Goal: Task Accomplishment & Management: Use online tool/utility

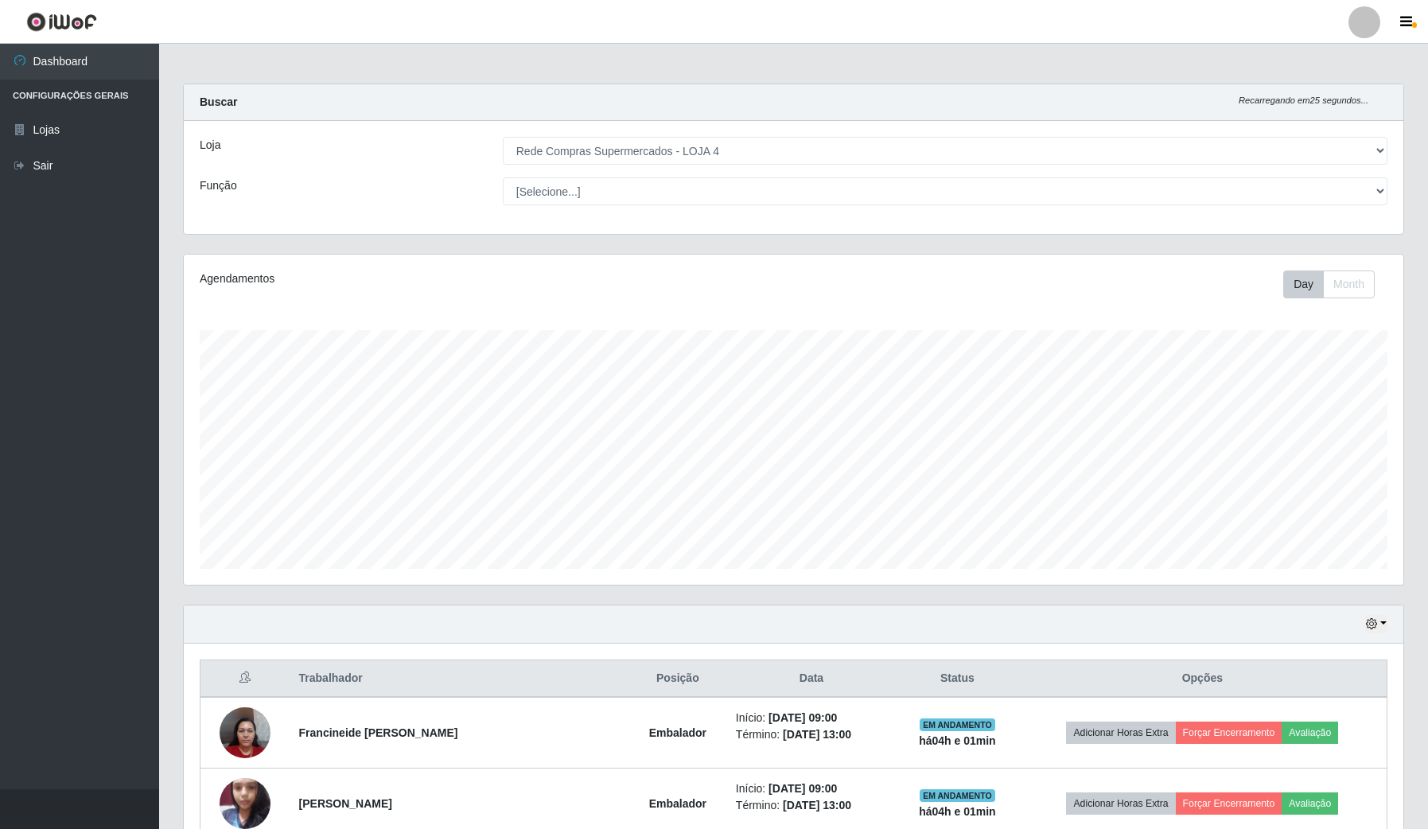
select select "159"
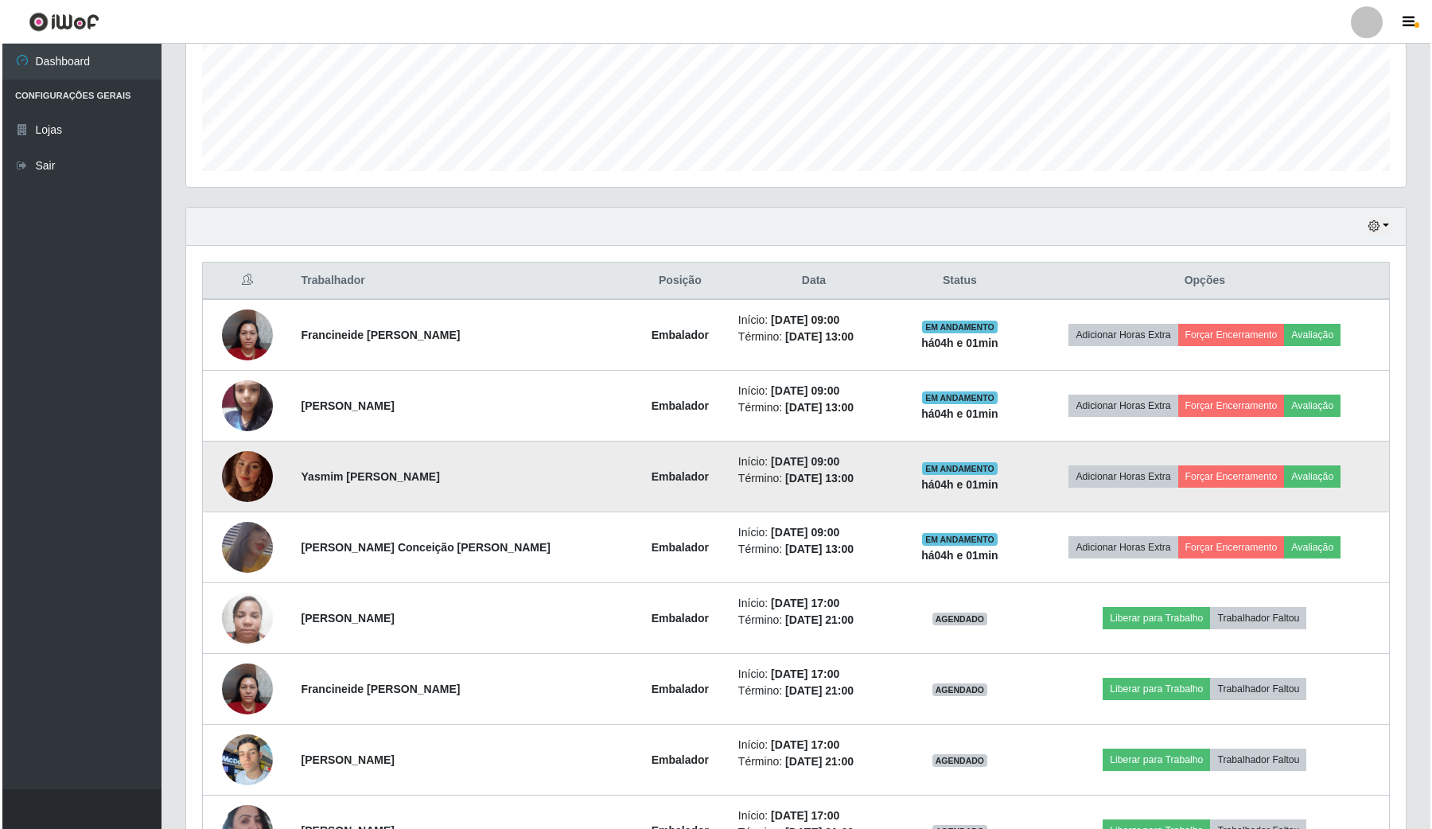
scroll to position [331, 1218]
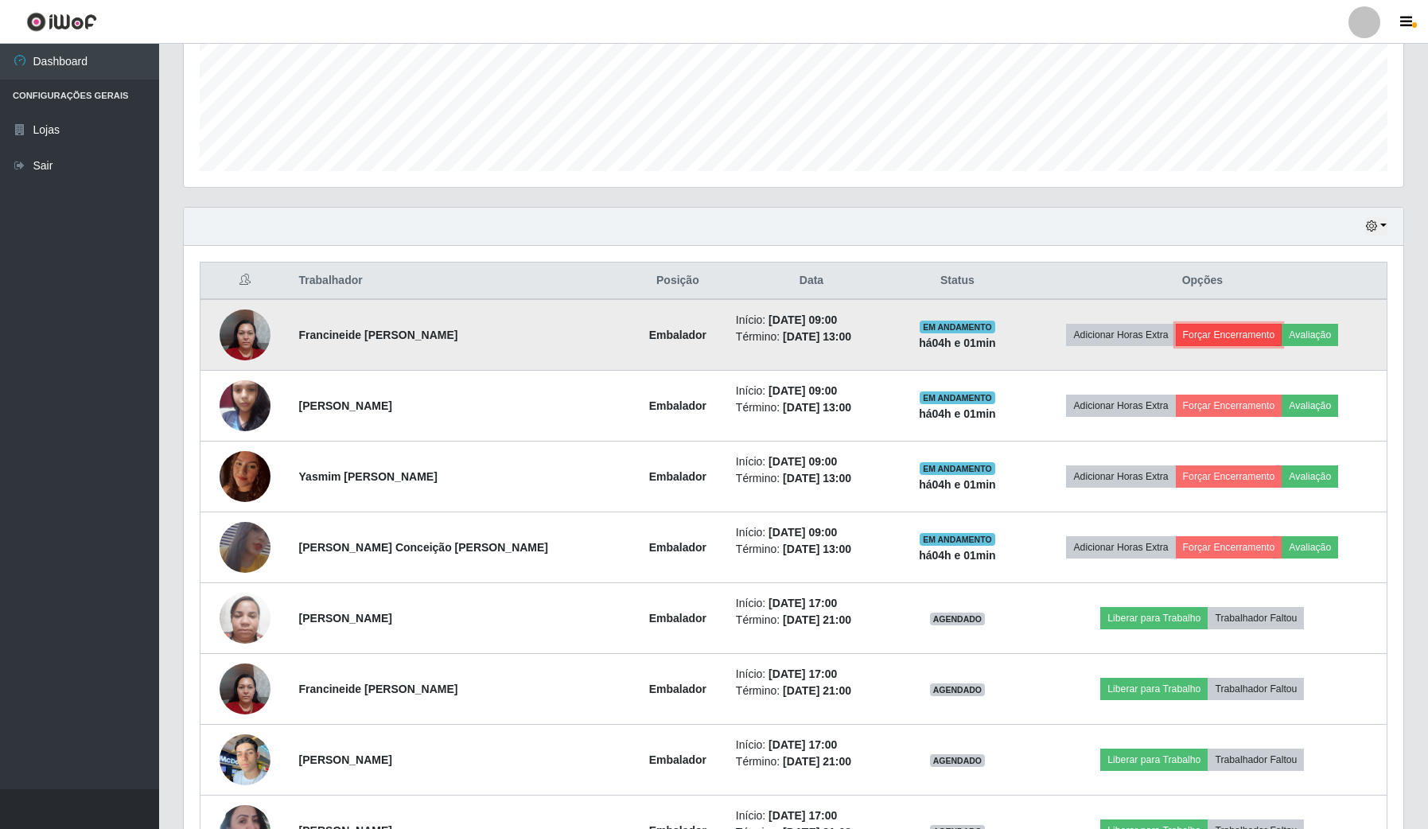
click at [1272, 326] on button "Forçar Encerramento" at bounding box center [1228, 335] width 107 height 22
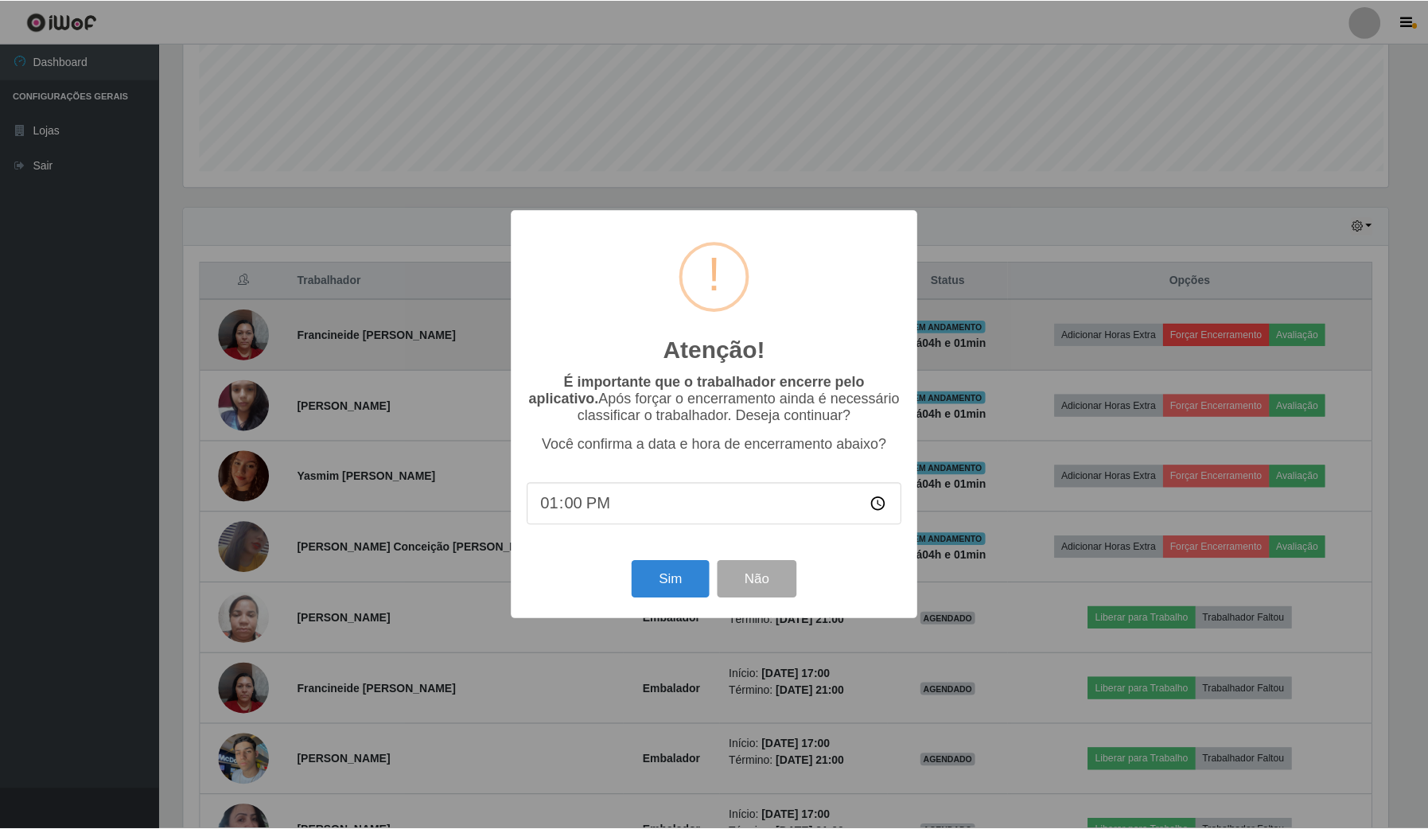
scroll to position [331, 1207]
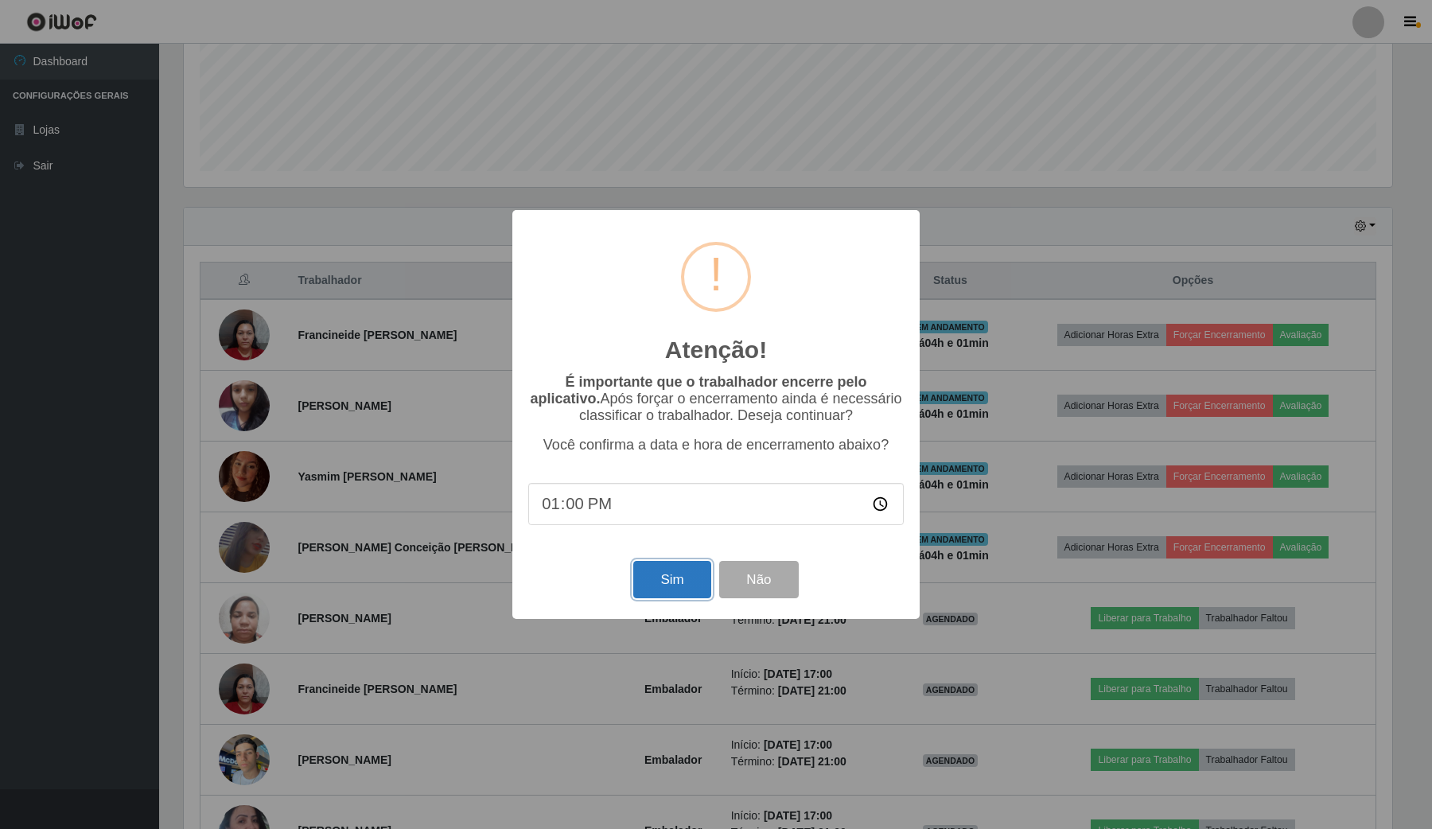
click at [678, 593] on button "Sim" at bounding box center [671, 579] width 77 height 37
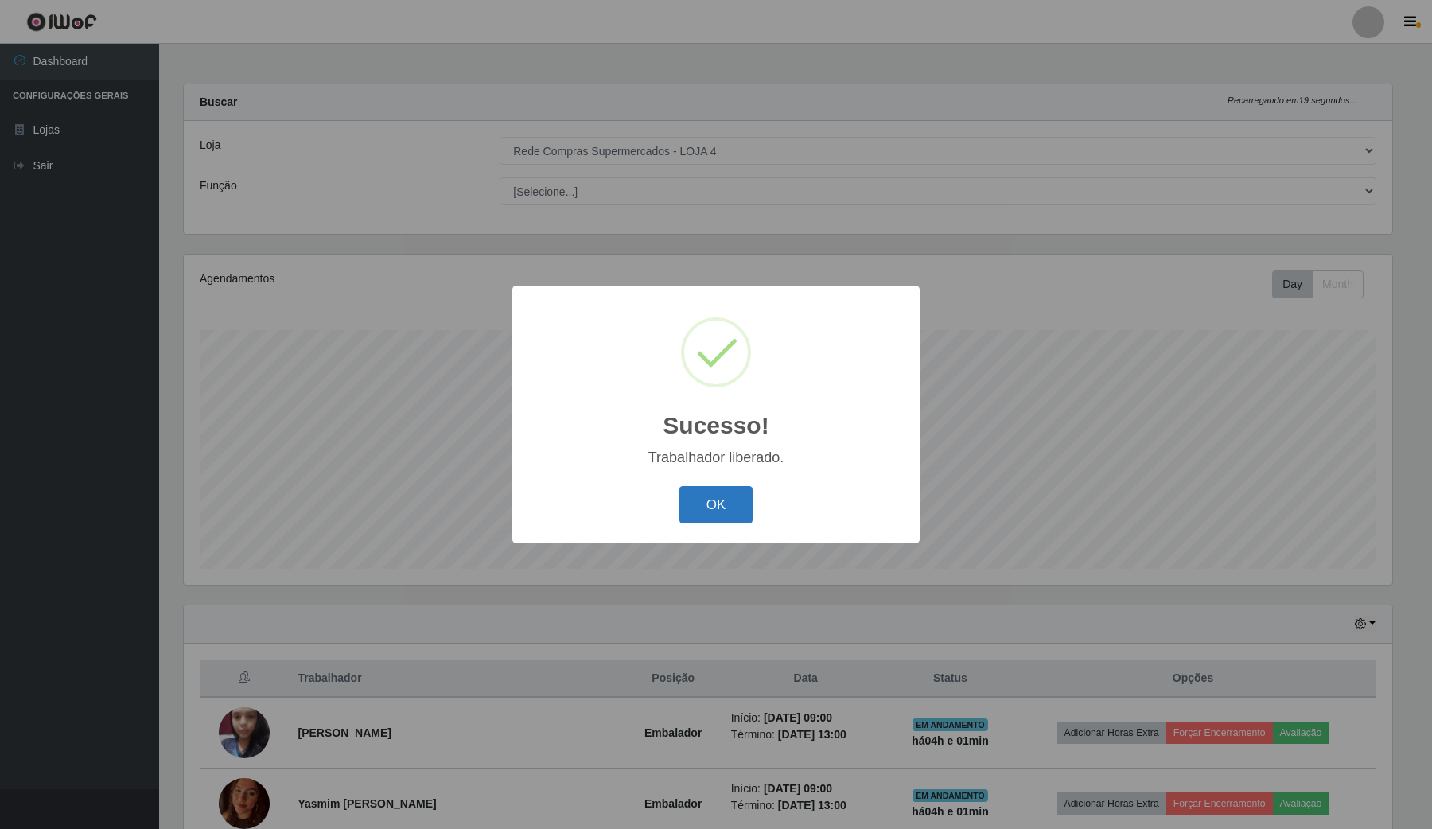
click at [718, 521] on button "OK" at bounding box center [716, 504] width 74 height 37
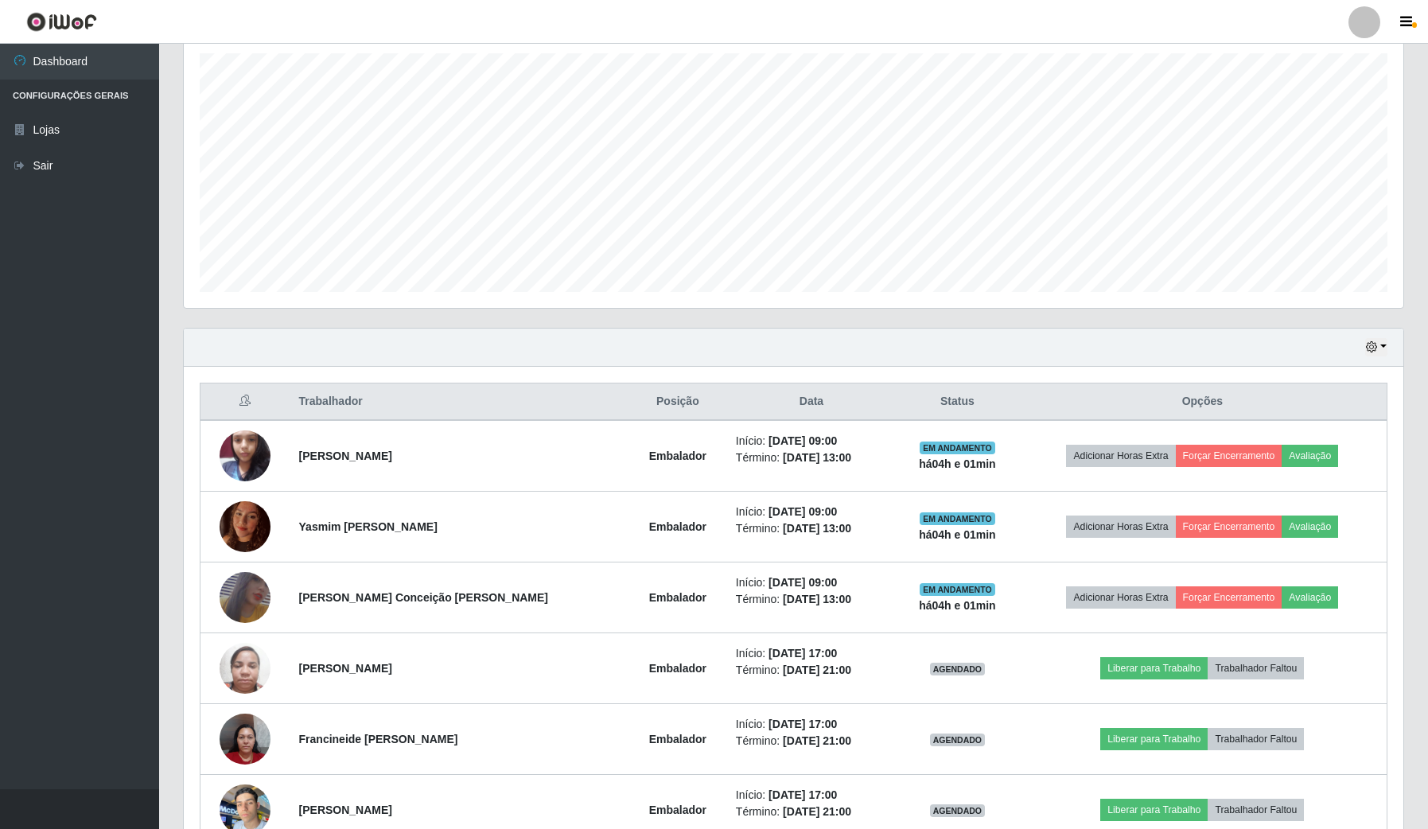
scroll to position [442, 0]
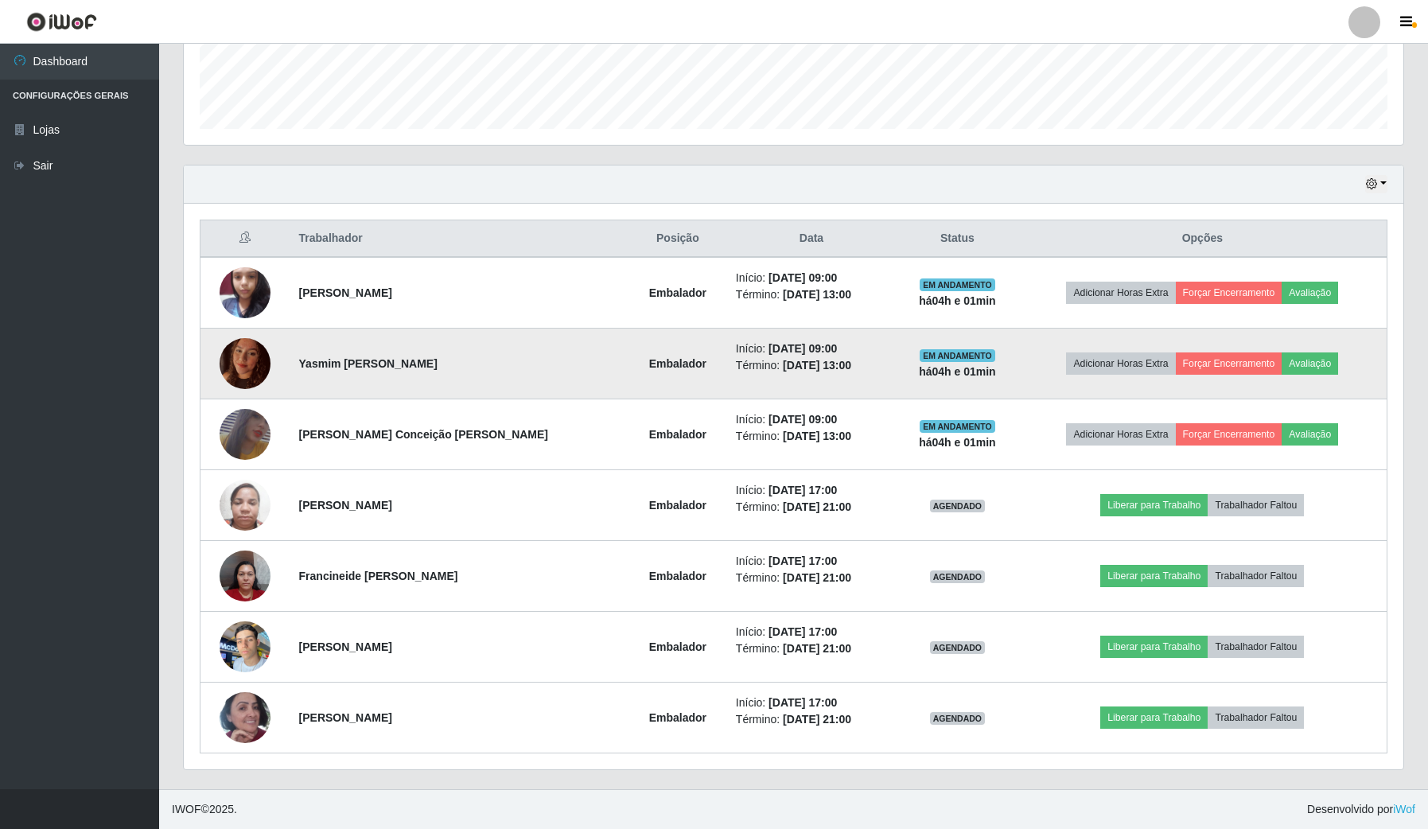
click at [251, 367] on img at bounding box center [244, 363] width 51 height 68
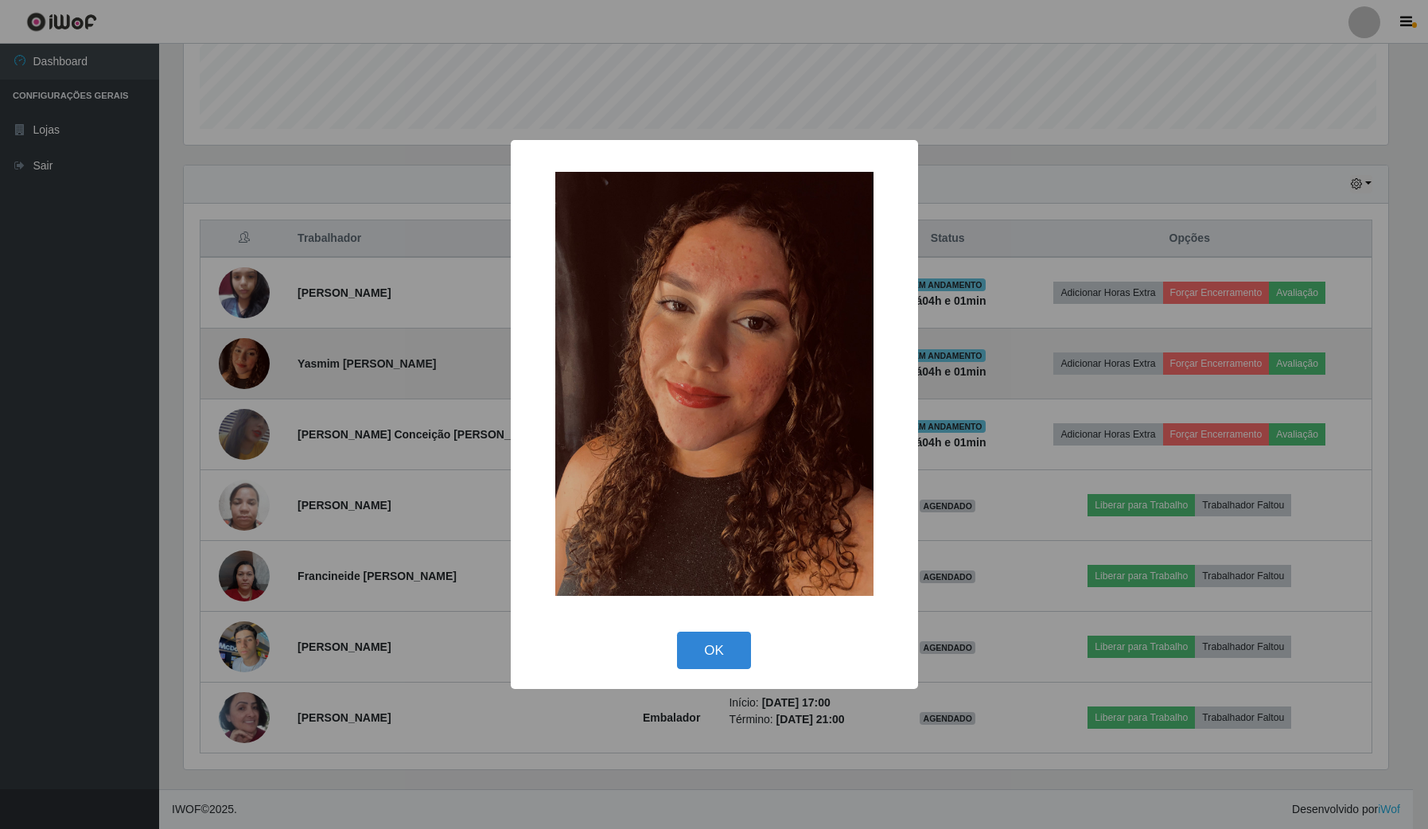
scroll to position [331, 1207]
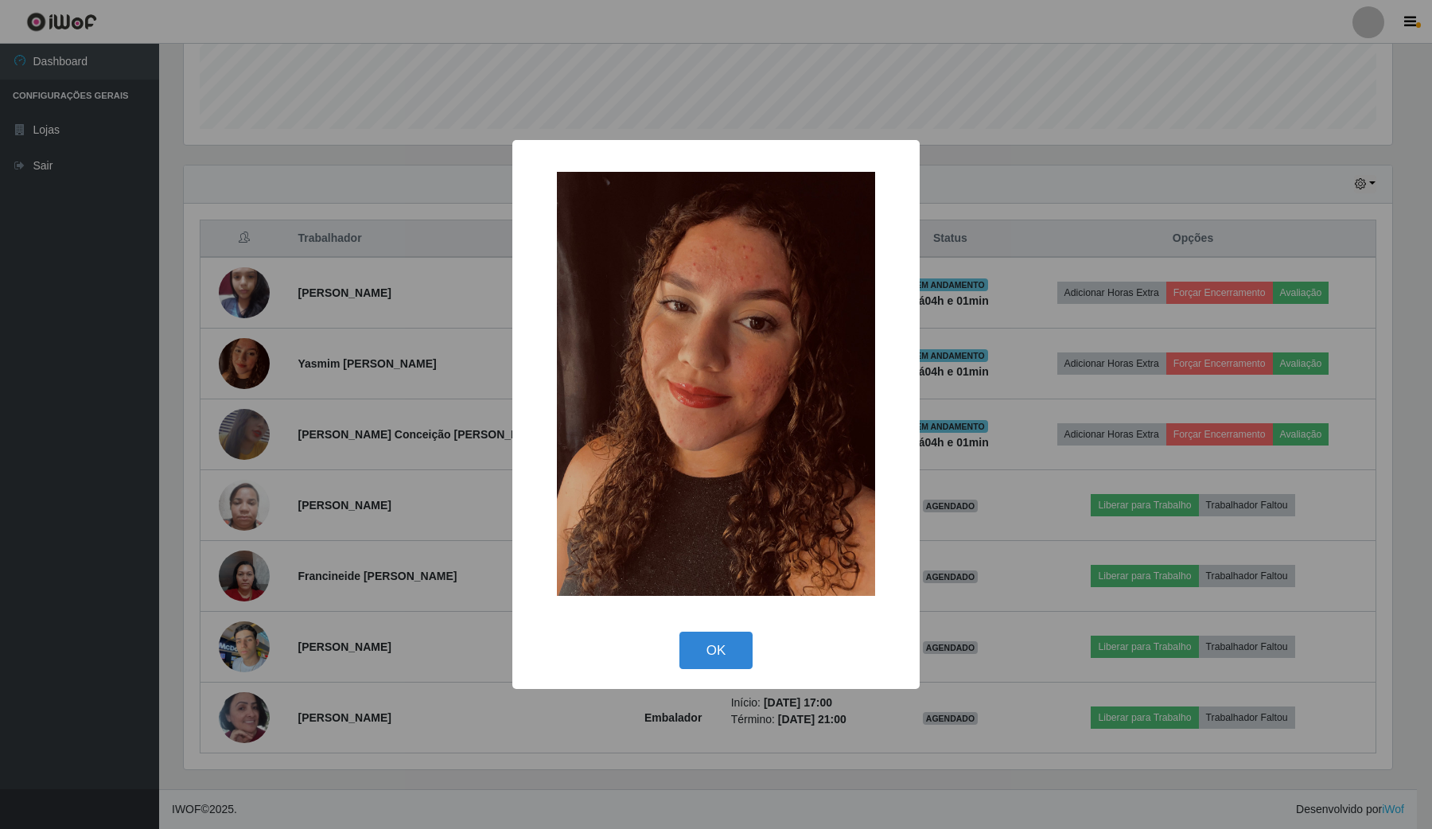
click at [435, 379] on div "× OK Cancel" at bounding box center [716, 414] width 1432 height 829
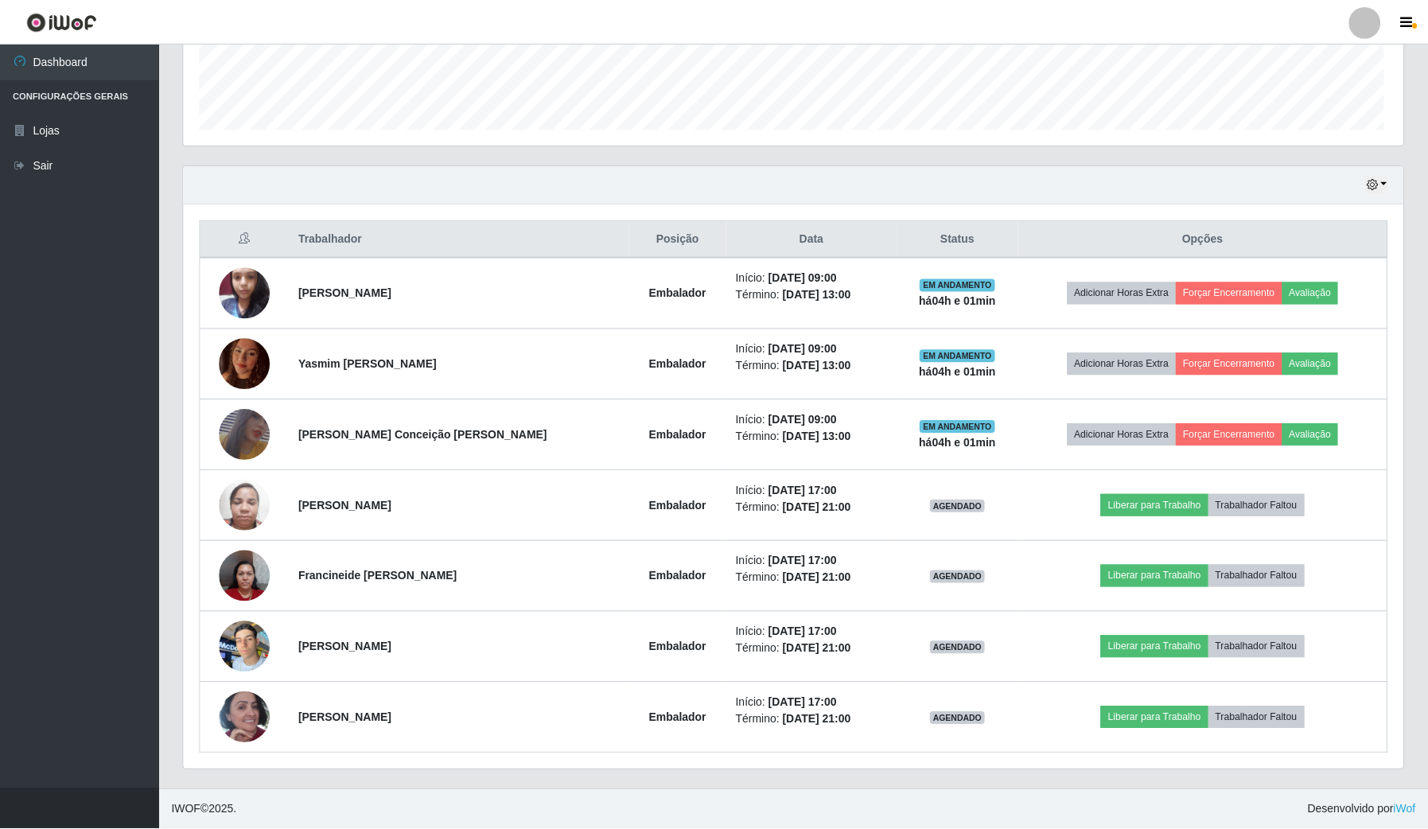
scroll to position [331, 1218]
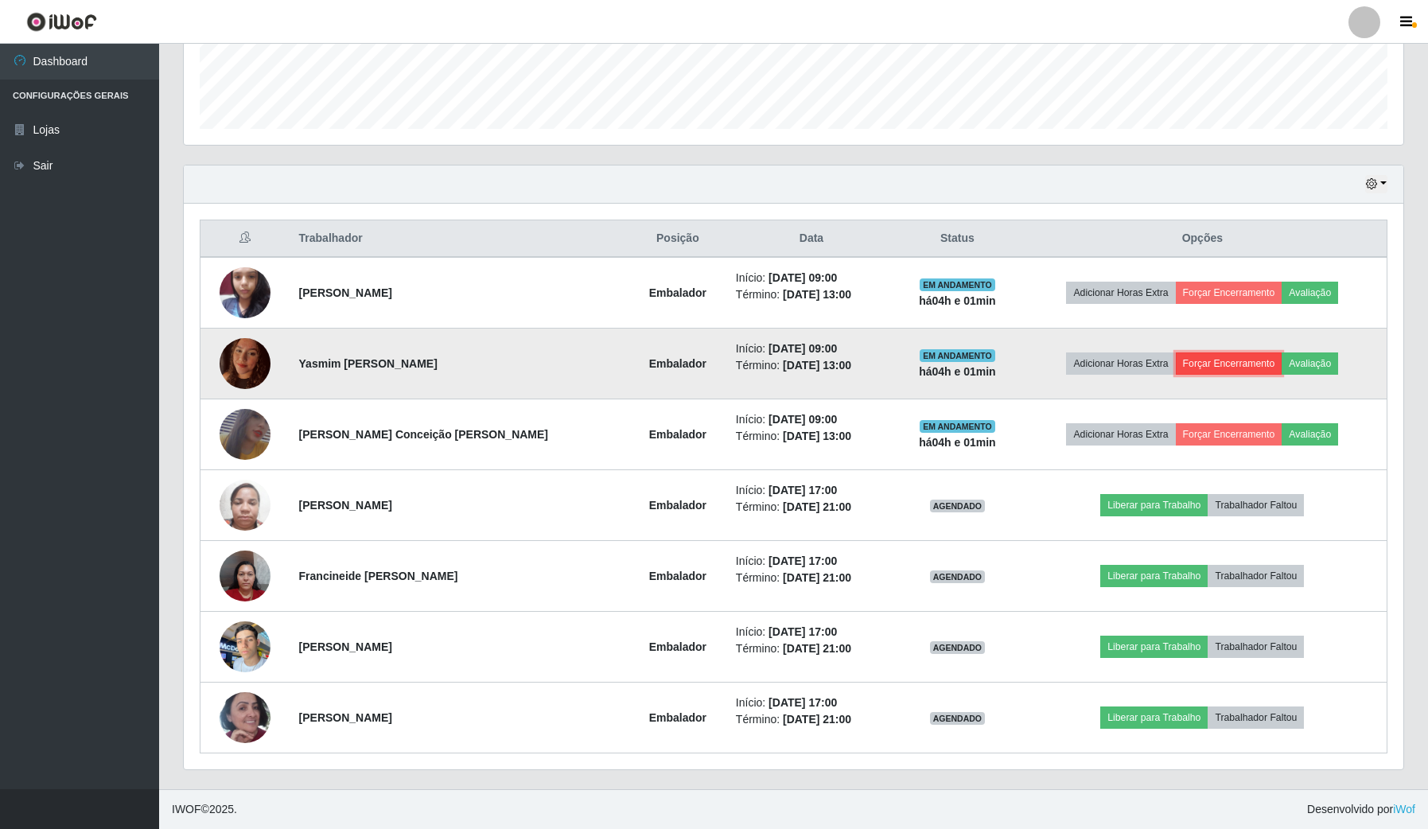
click at [1259, 367] on button "Forçar Encerramento" at bounding box center [1228, 363] width 107 height 22
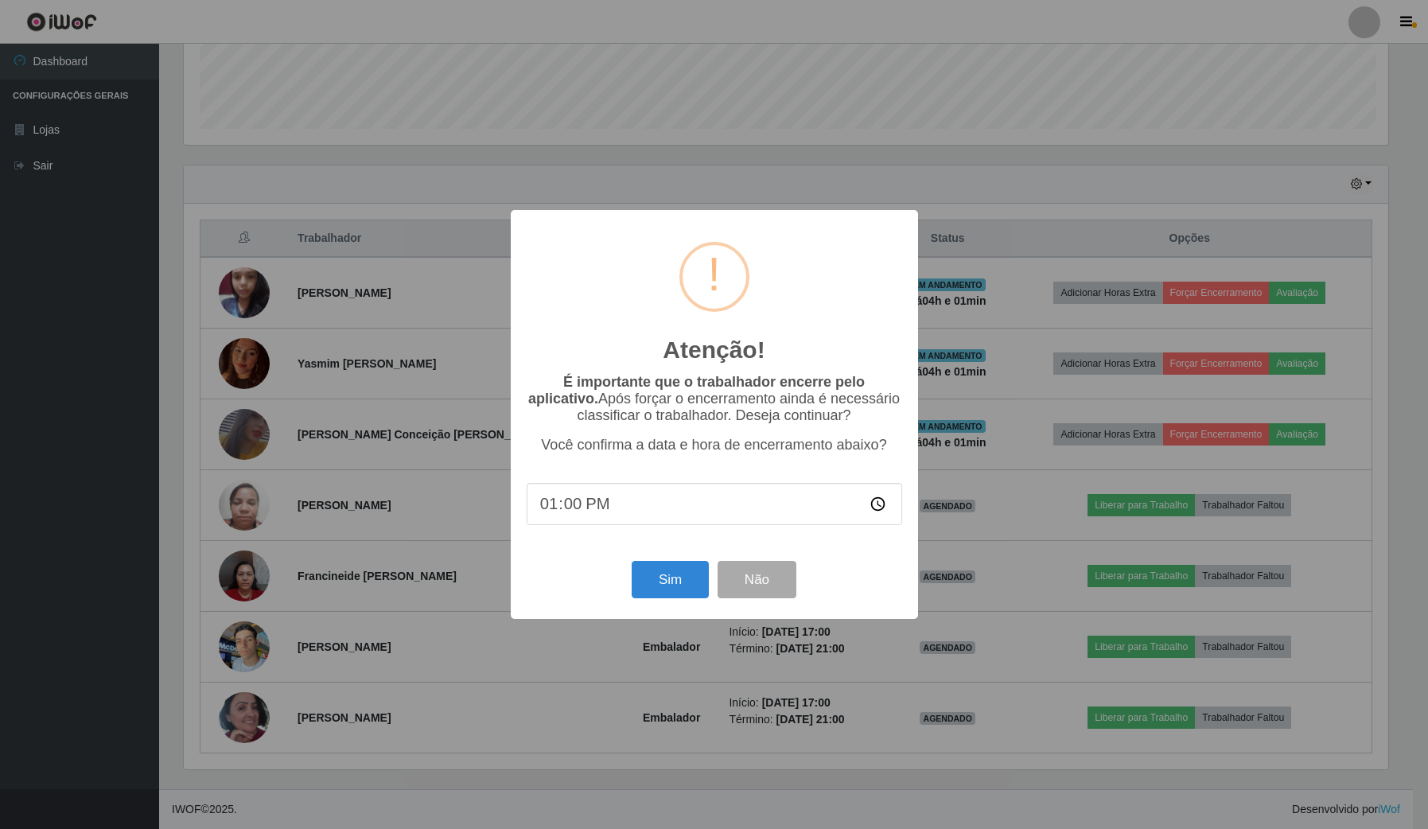
scroll to position [331, 1207]
click at [676, 591] on button "Sim" at bounding box center [671, 579] width 77 height 37
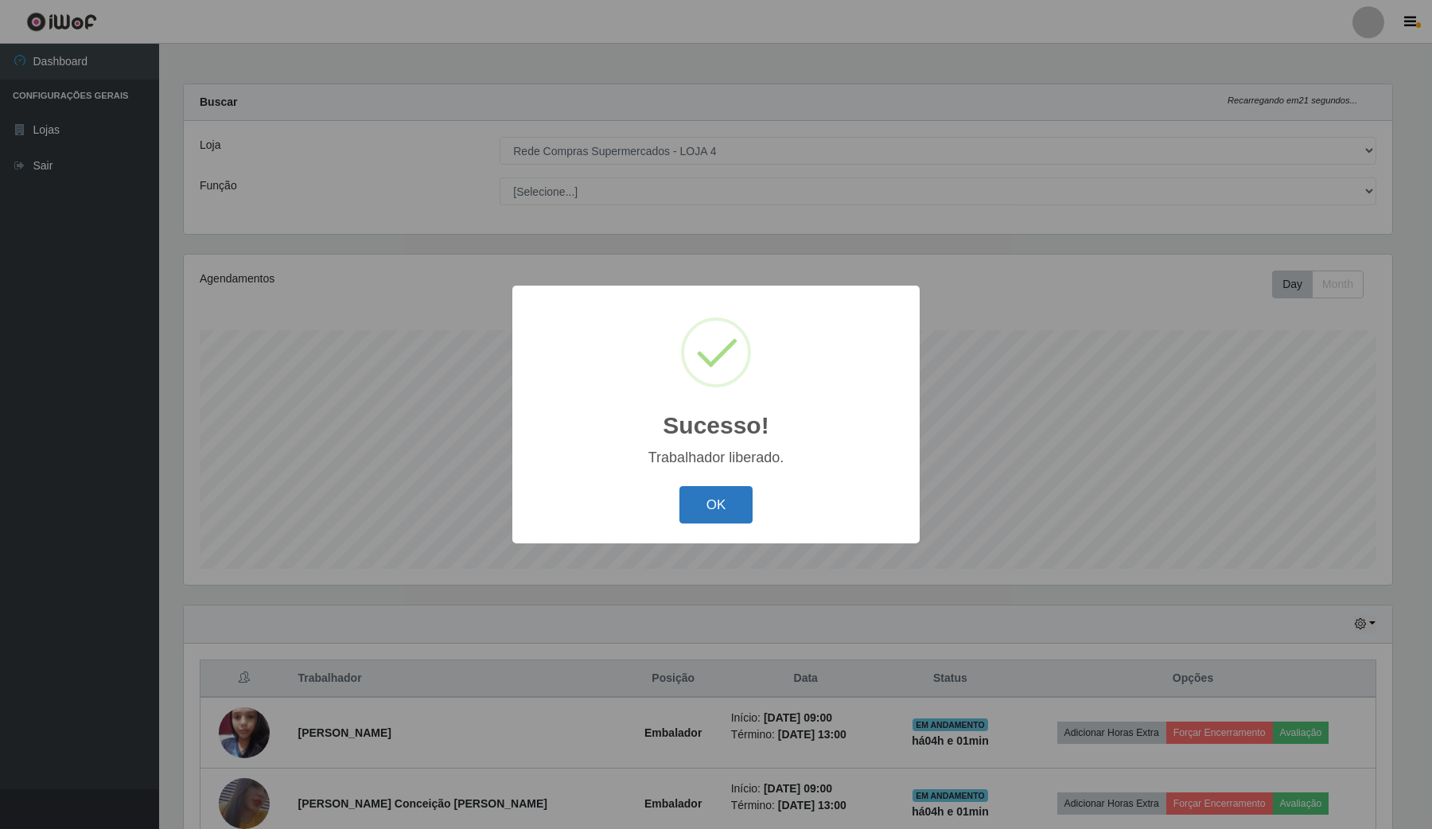
click at [697, 519] on button "OK" at bounding box center [716, 504] width 74 height 37
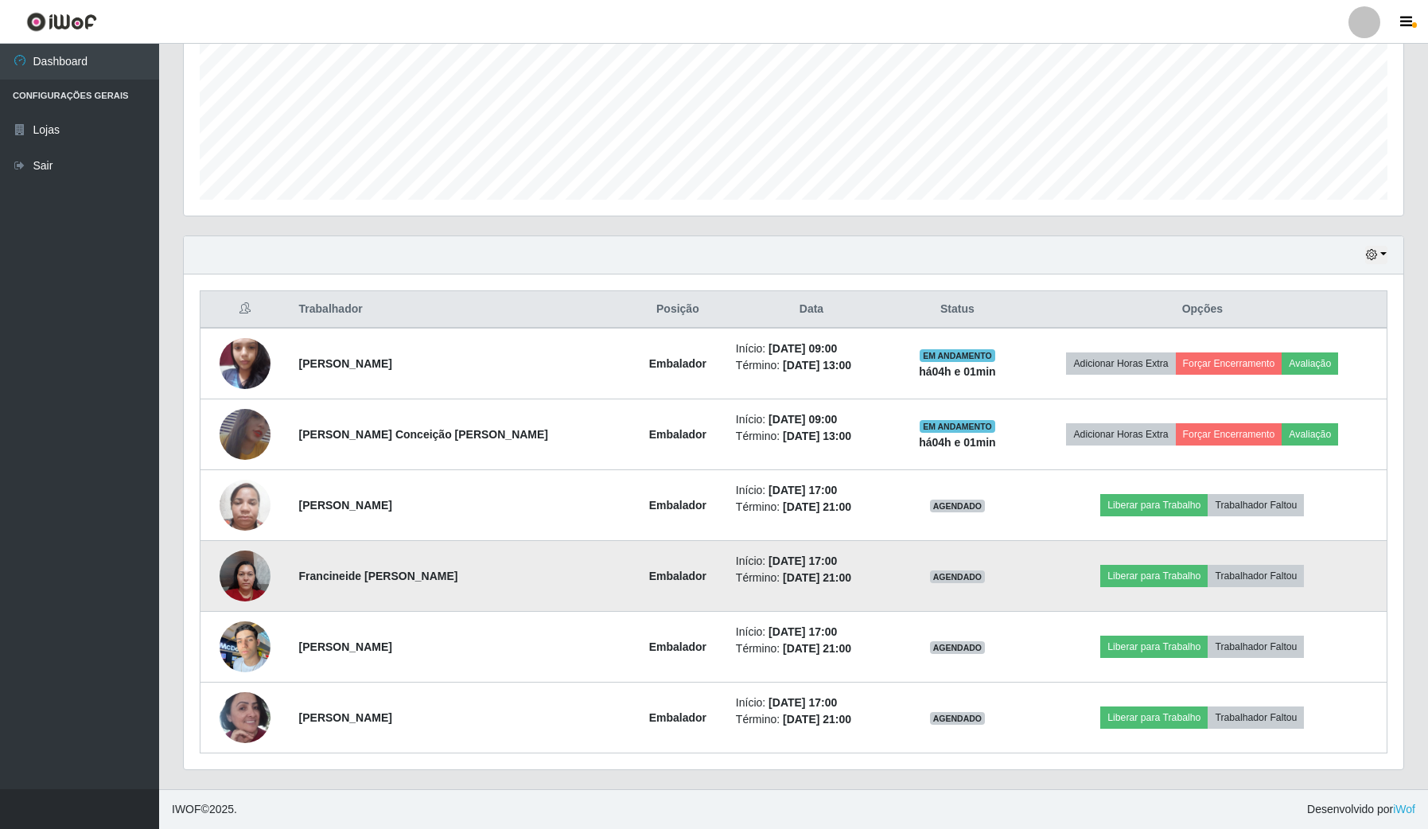
scroll to position [371, 0]
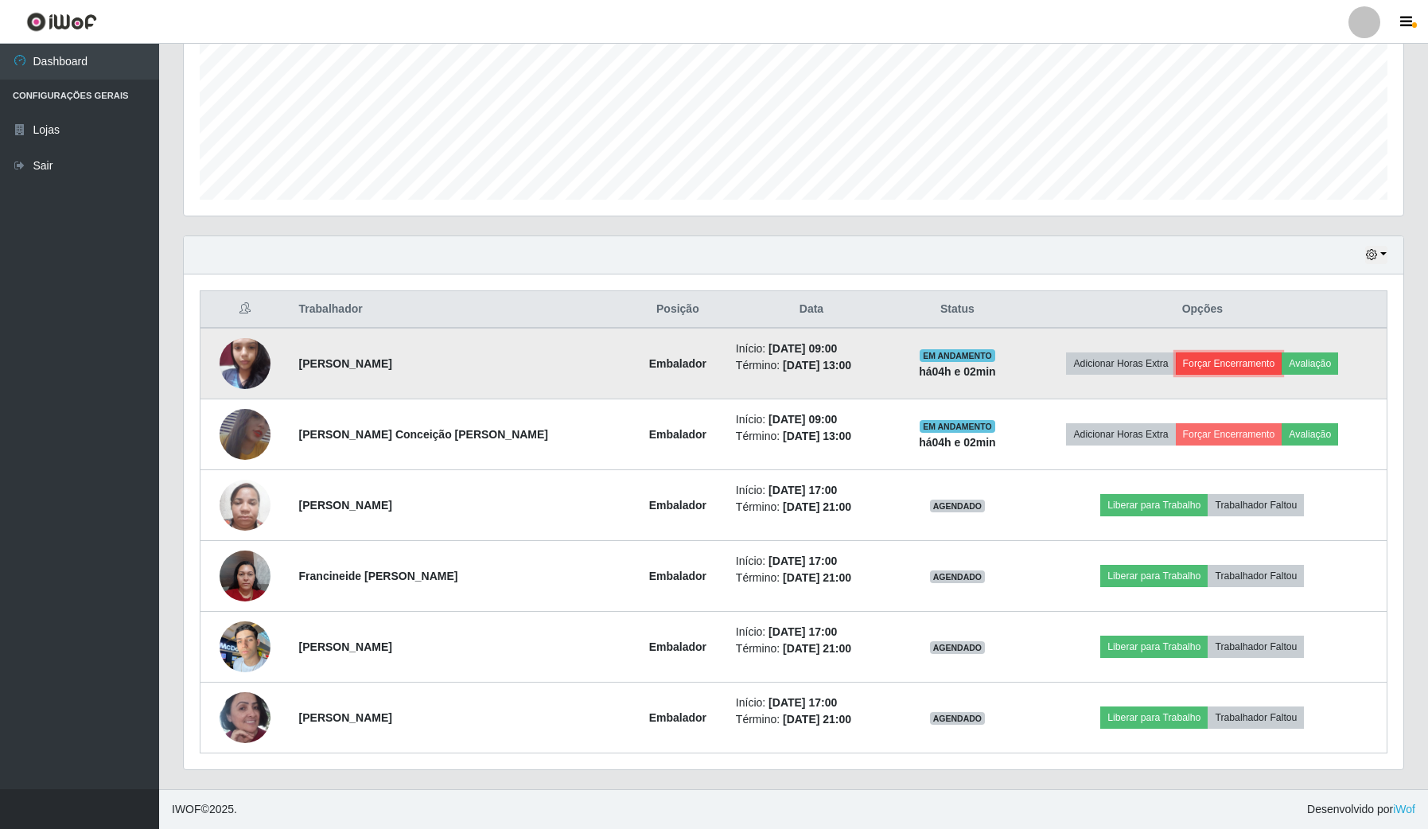
click at [1231, 362] on button "Forçar Encerramento" at bounding box center [1228, 363] width 107 height 22
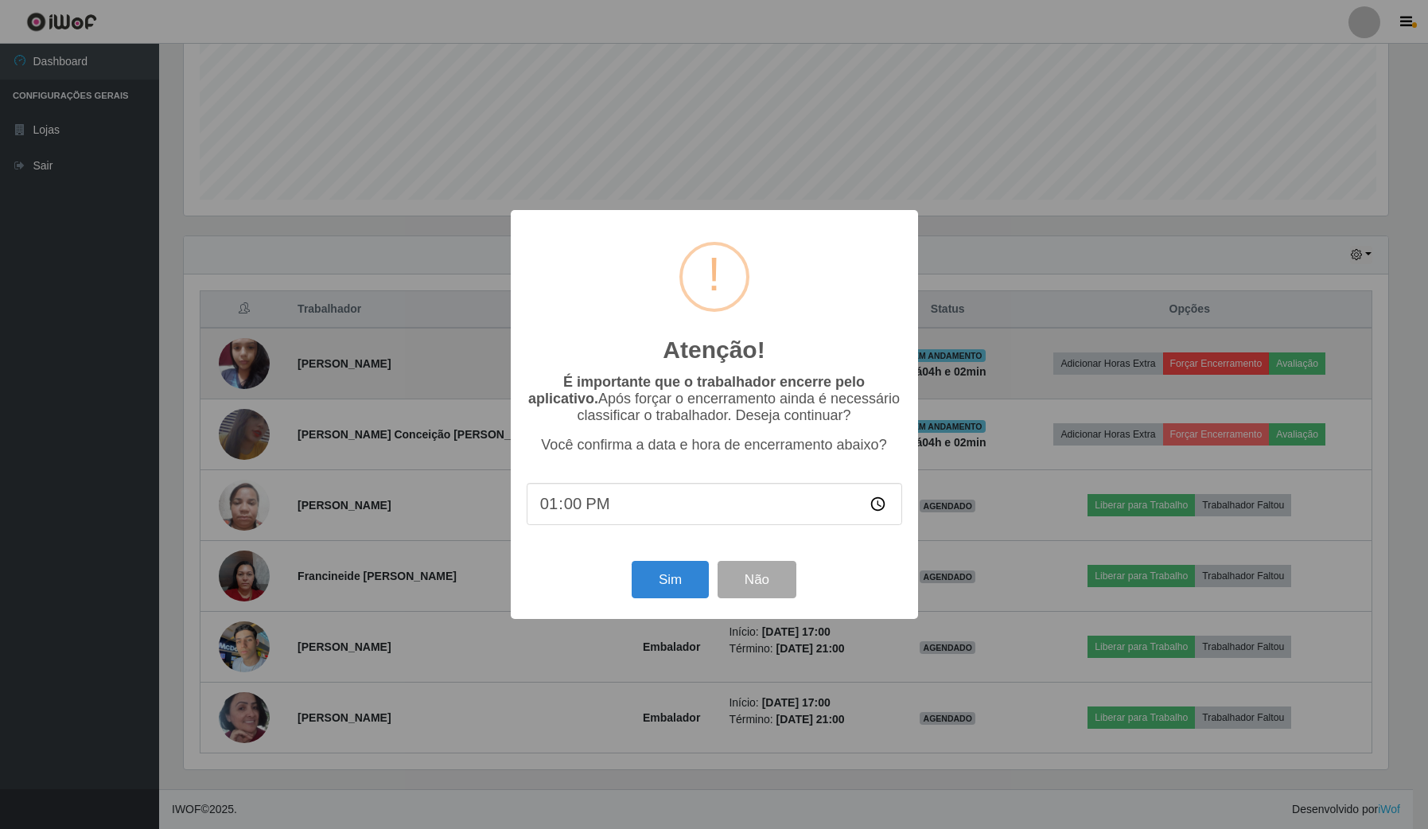
scroll to position [331, 1207]
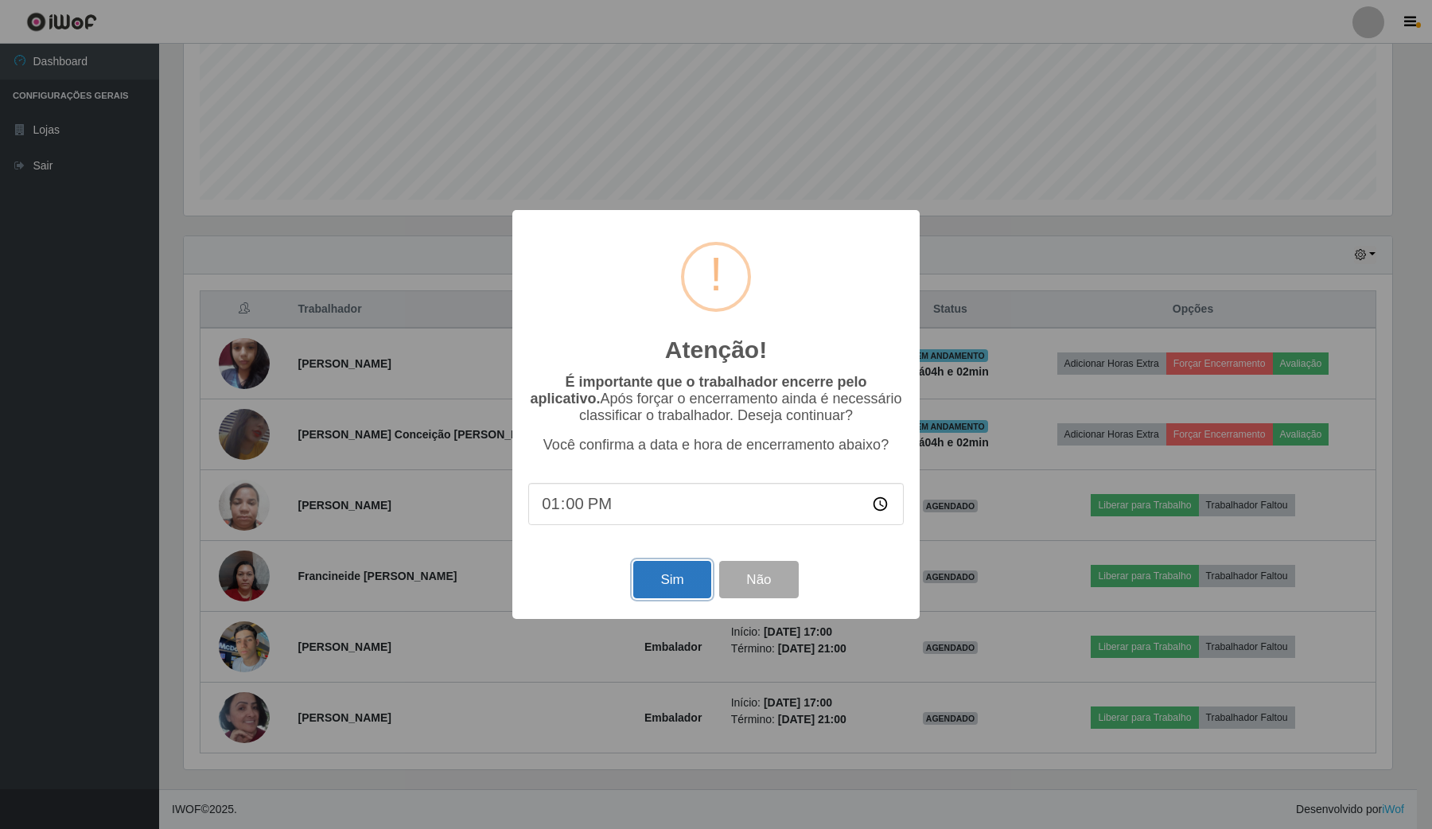
click at [670, 569] on button "Sim" at bounding box center [671, 579] width 77 height 37
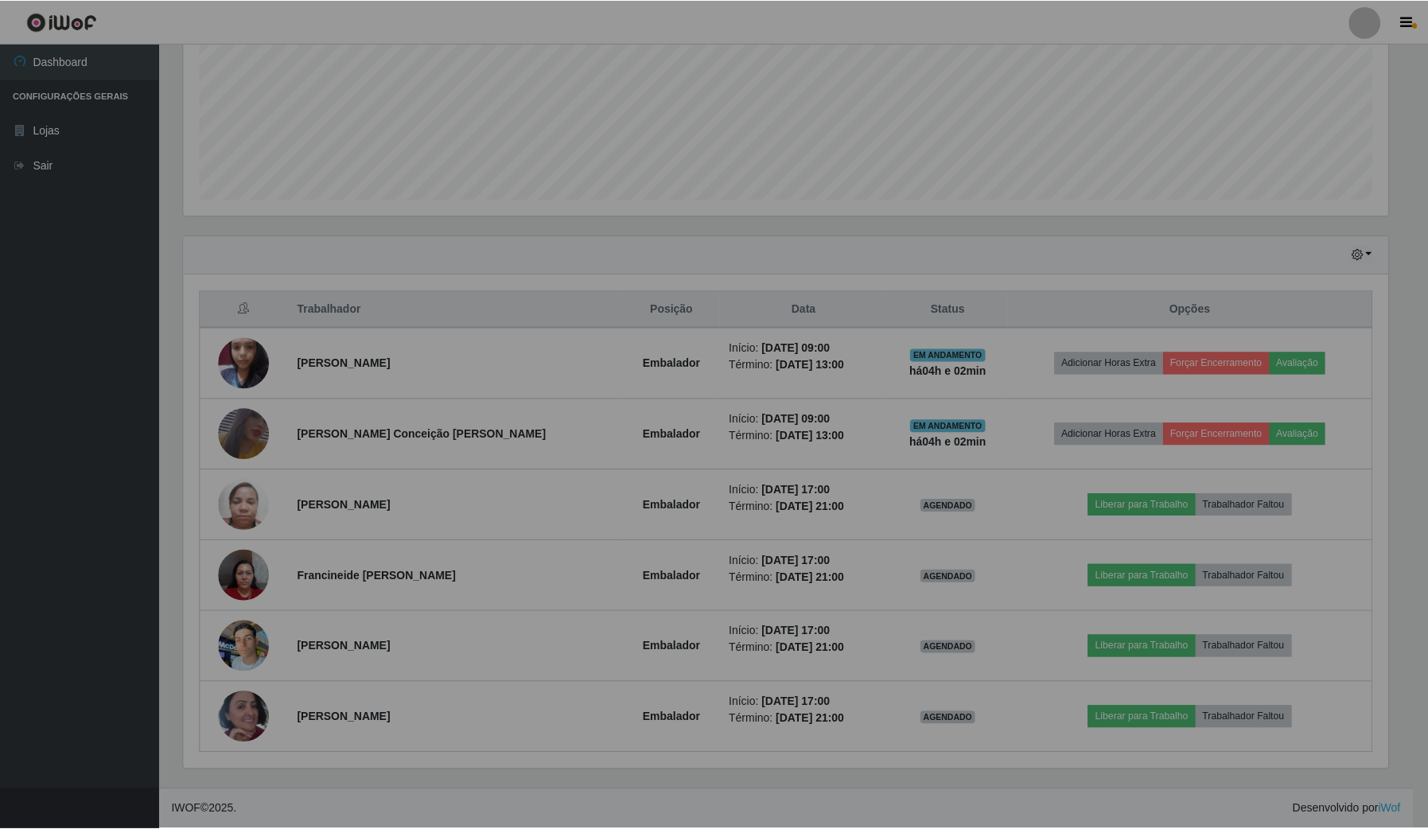
scroll to position [0, 0]
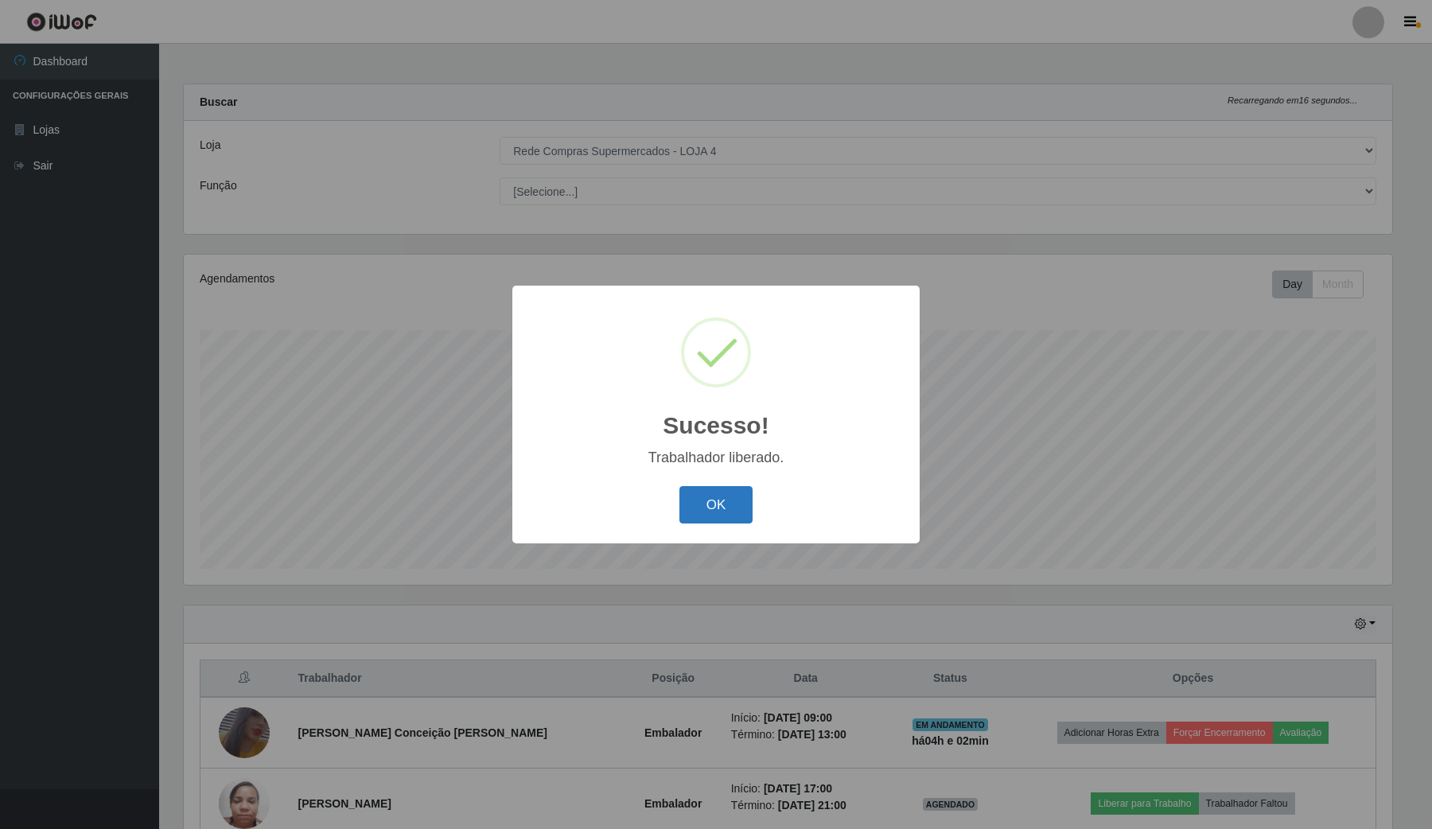
click at [690, 493] on button "OK" at bounding box center [716, 504] width 74 height 37
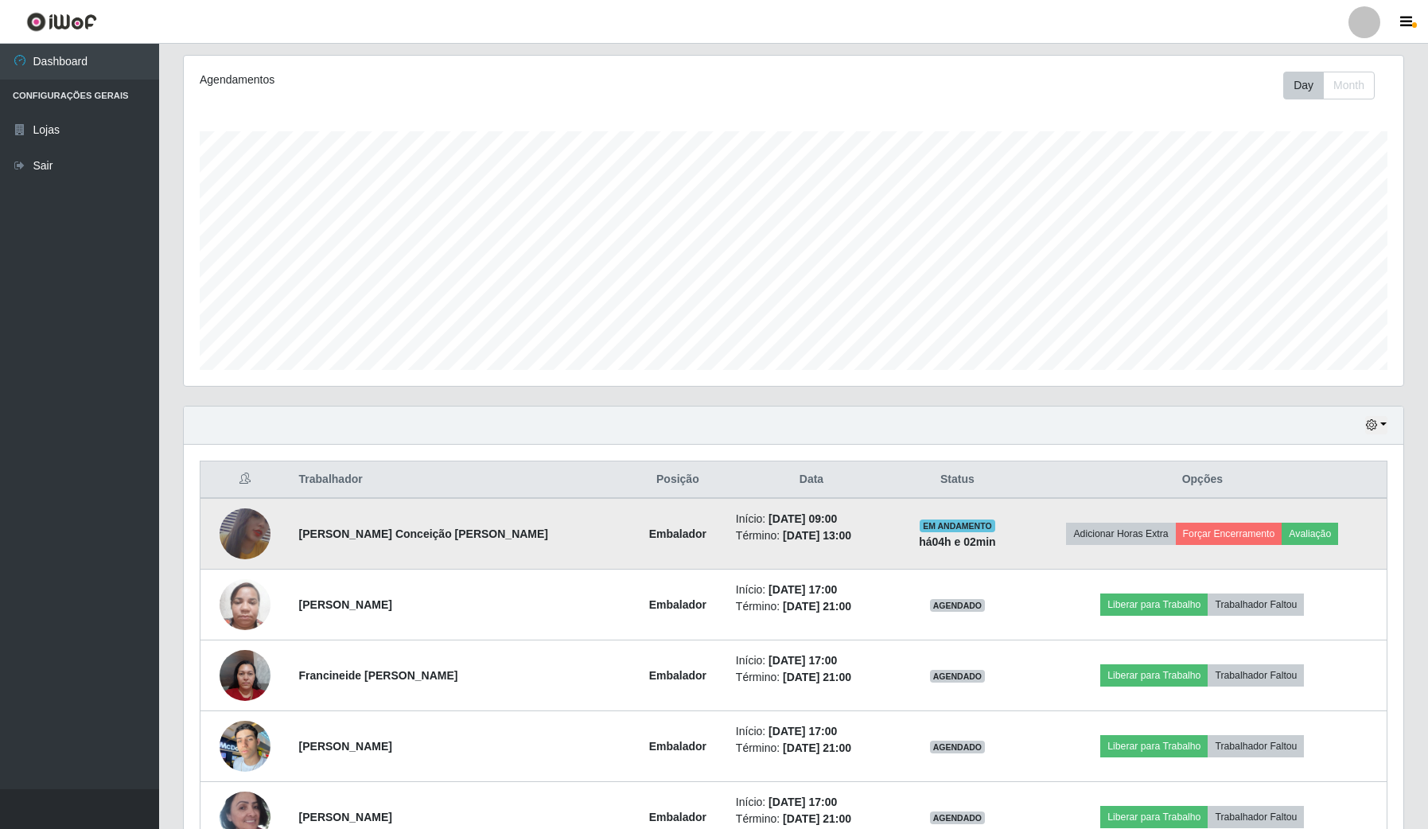
click at [264, 538] on img at bounding box center [244, 534] width 51 height 74
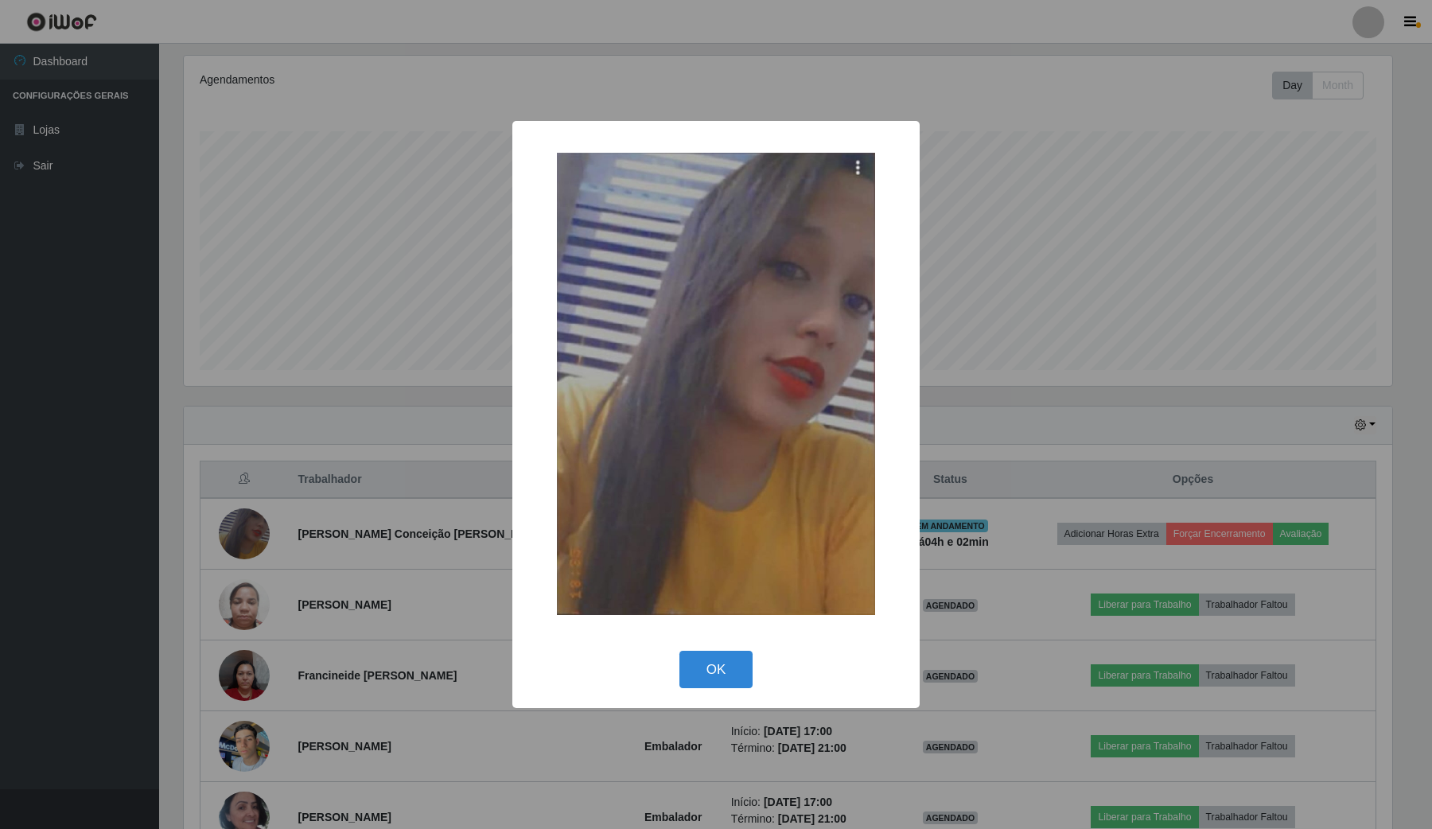
click at [332, 547] on div "× OK Cancel" at bounding box center [716, 414] width 1432 height 829
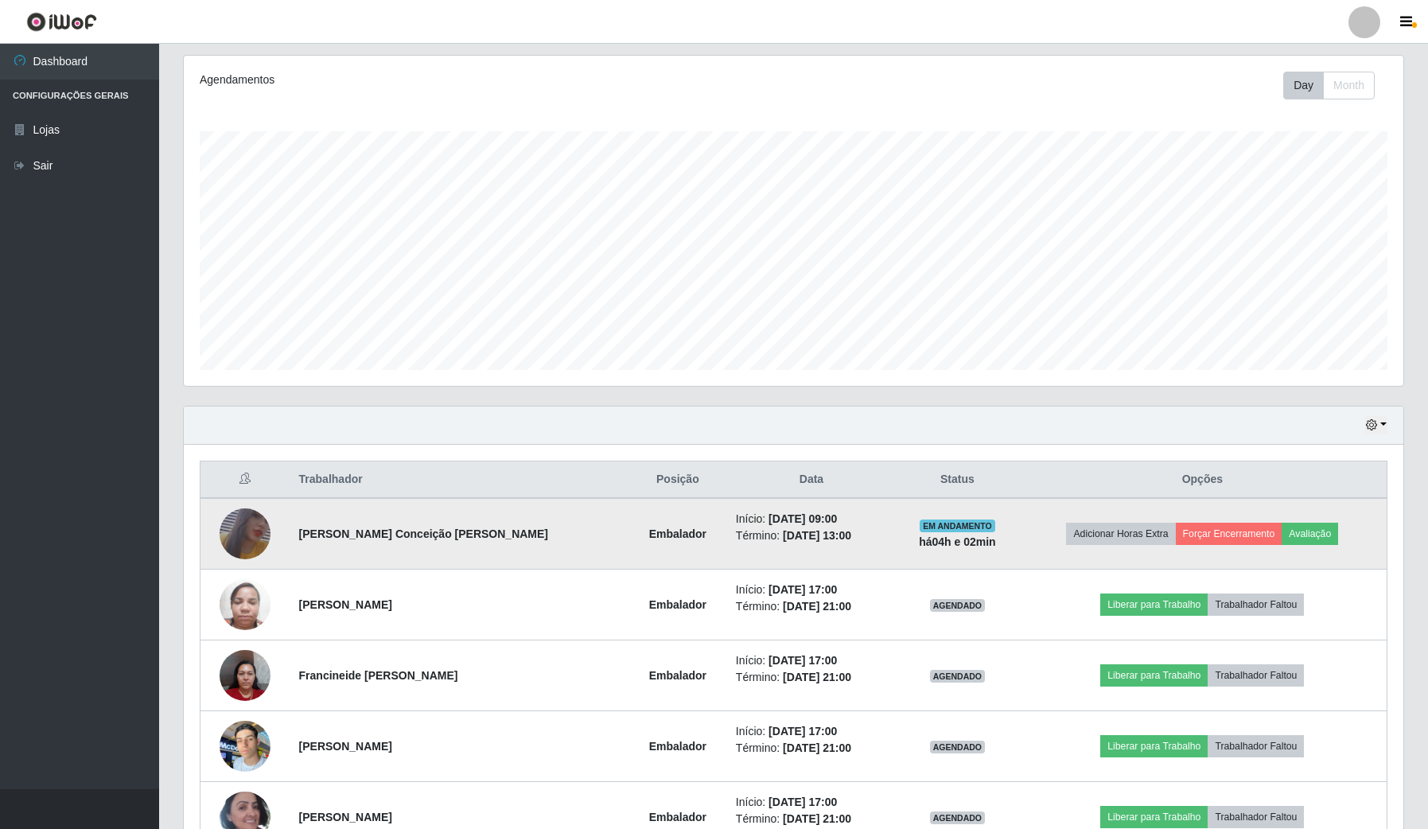
click at [232, 523] on img at bounding box center [244, 534] width 51 height 74
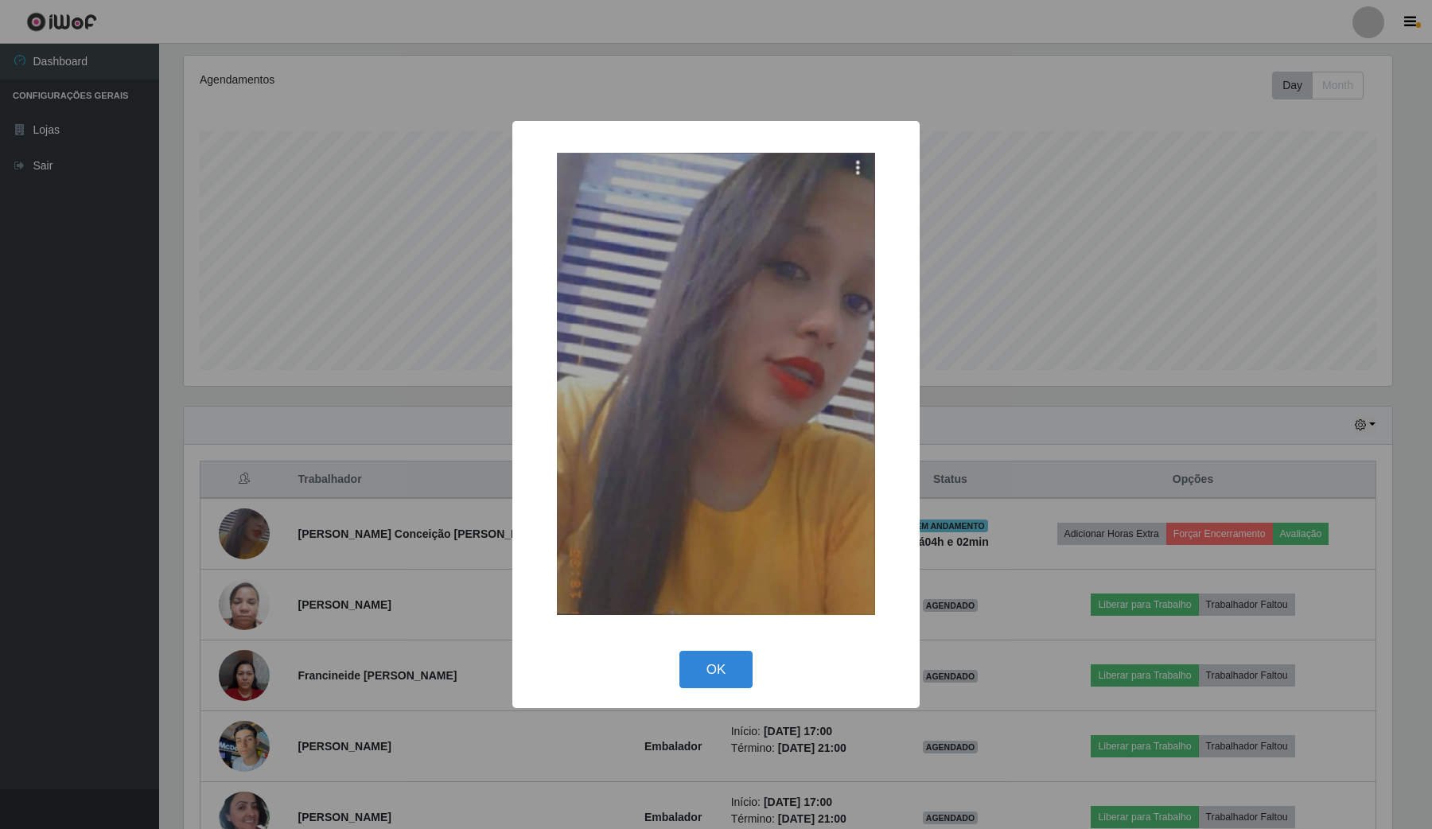
click at [324, 533] on div "× OK Cancel" at bounding box center [716, 414] width 1432 height 829
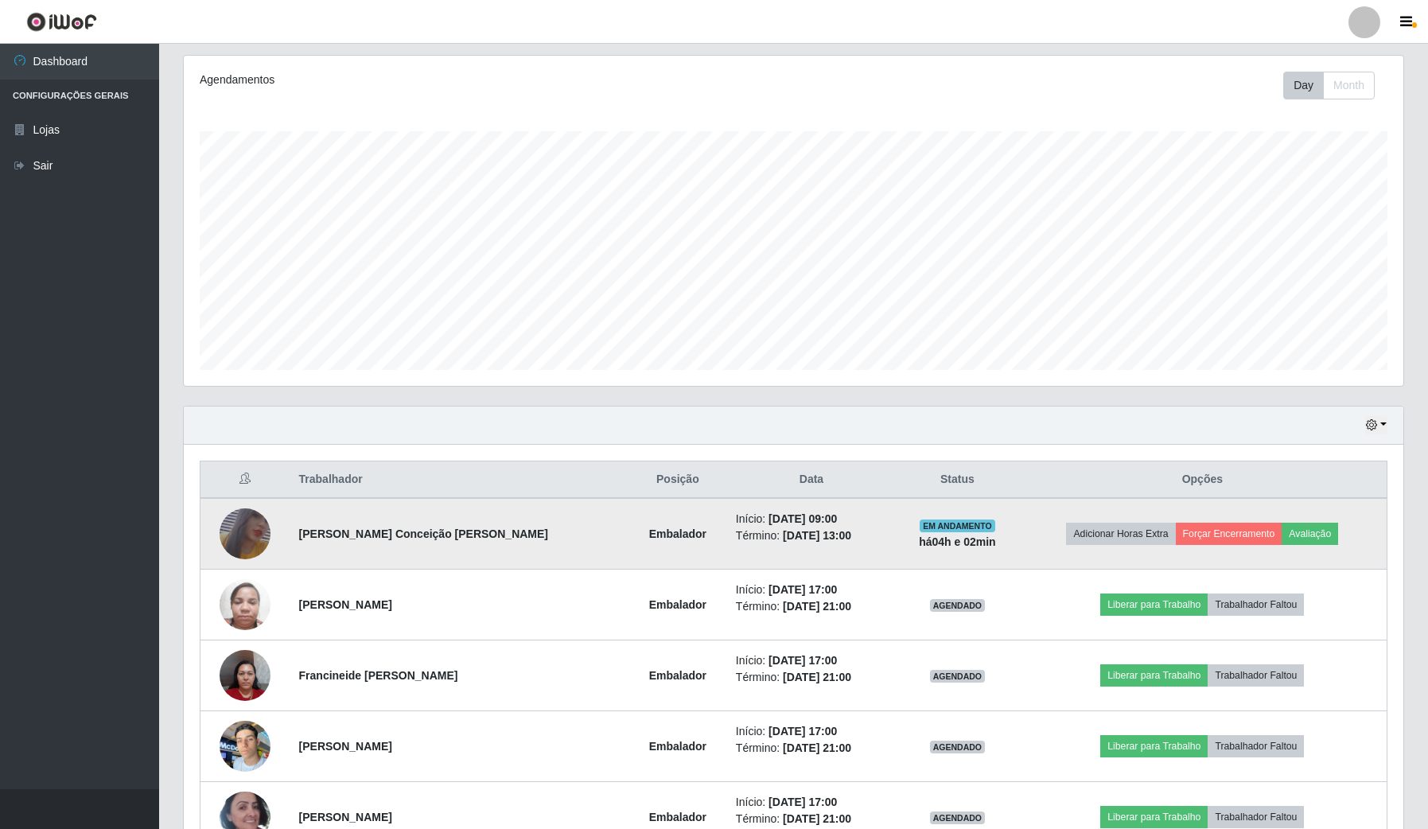
click at [1217, 522] on td "Adicionar Horas Extra Forçar Encerramento Avaliação" at bounding box center [1202, 534] width 369 height 72
click at [1205, 539] on button "Forçar Encerramento" at bounding box center [1228, 534] width 107 height 22
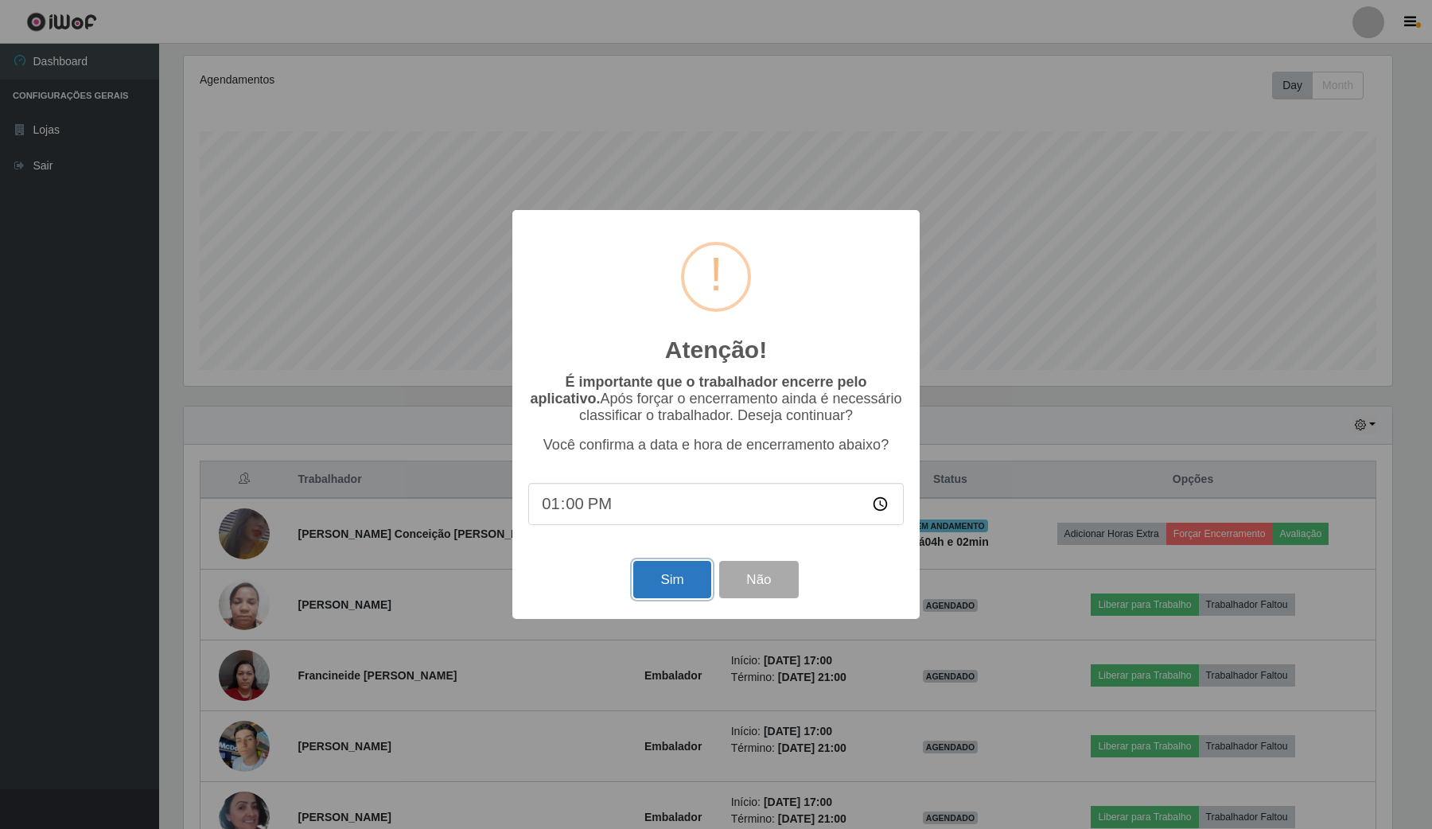
click at [690, 590] on button "Sim" at bounding box center [671, 579] width 77 height 37
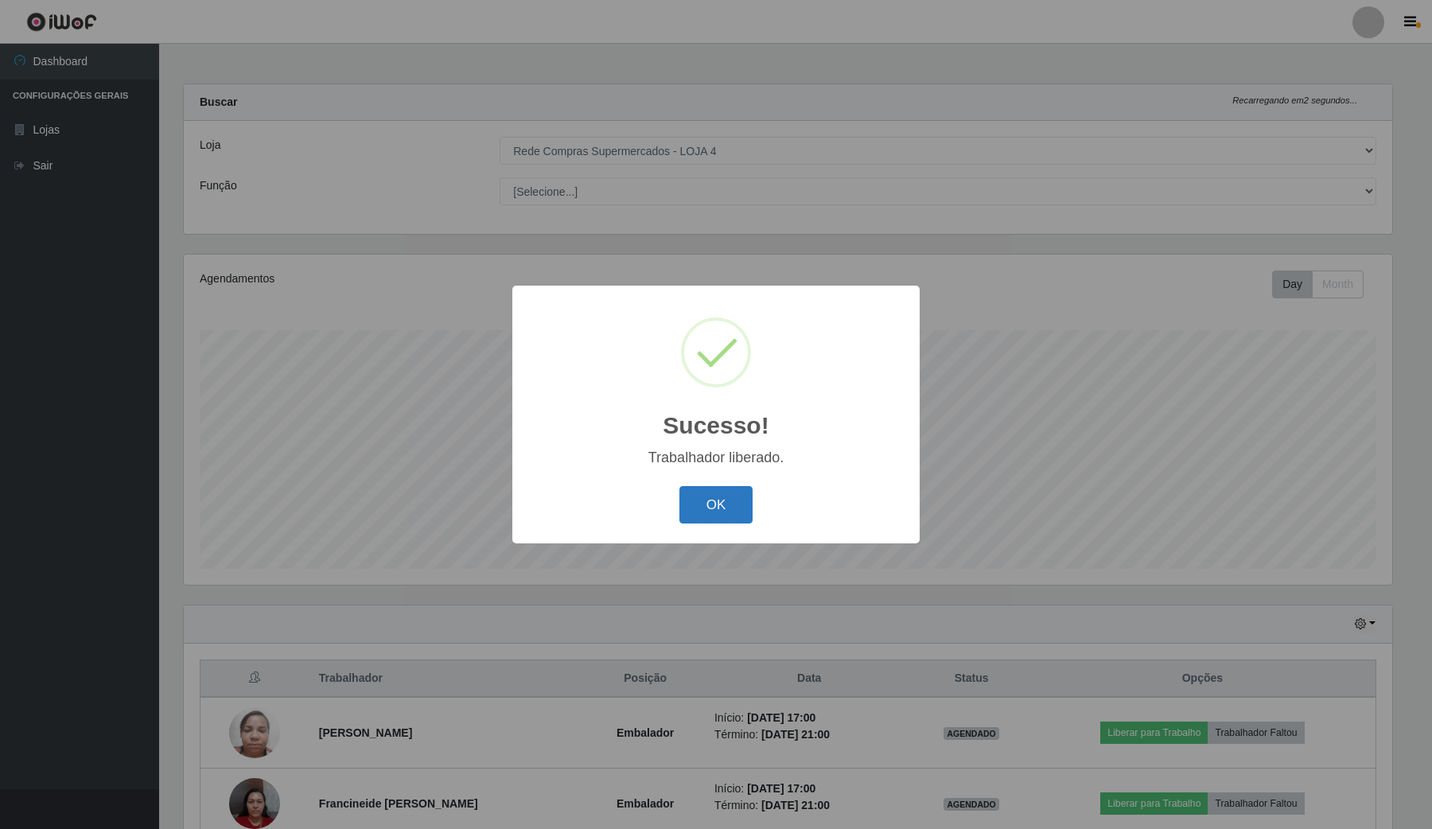
click at [740, 499] on button "OK" at bounding box center [716, 504] width 74 height 37
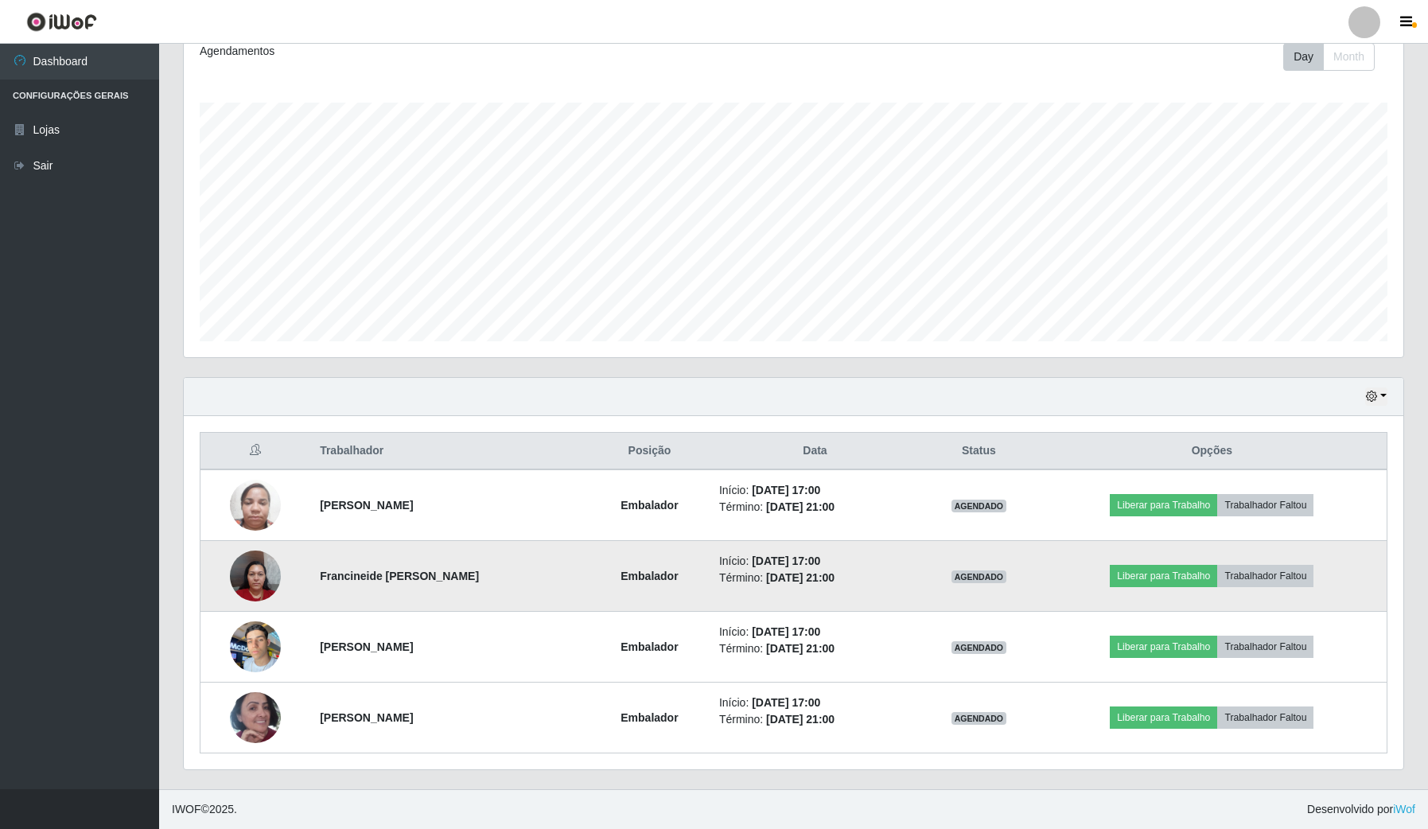
click at [261, 574] on img at bounding box center [255, 576] width 51 height 68
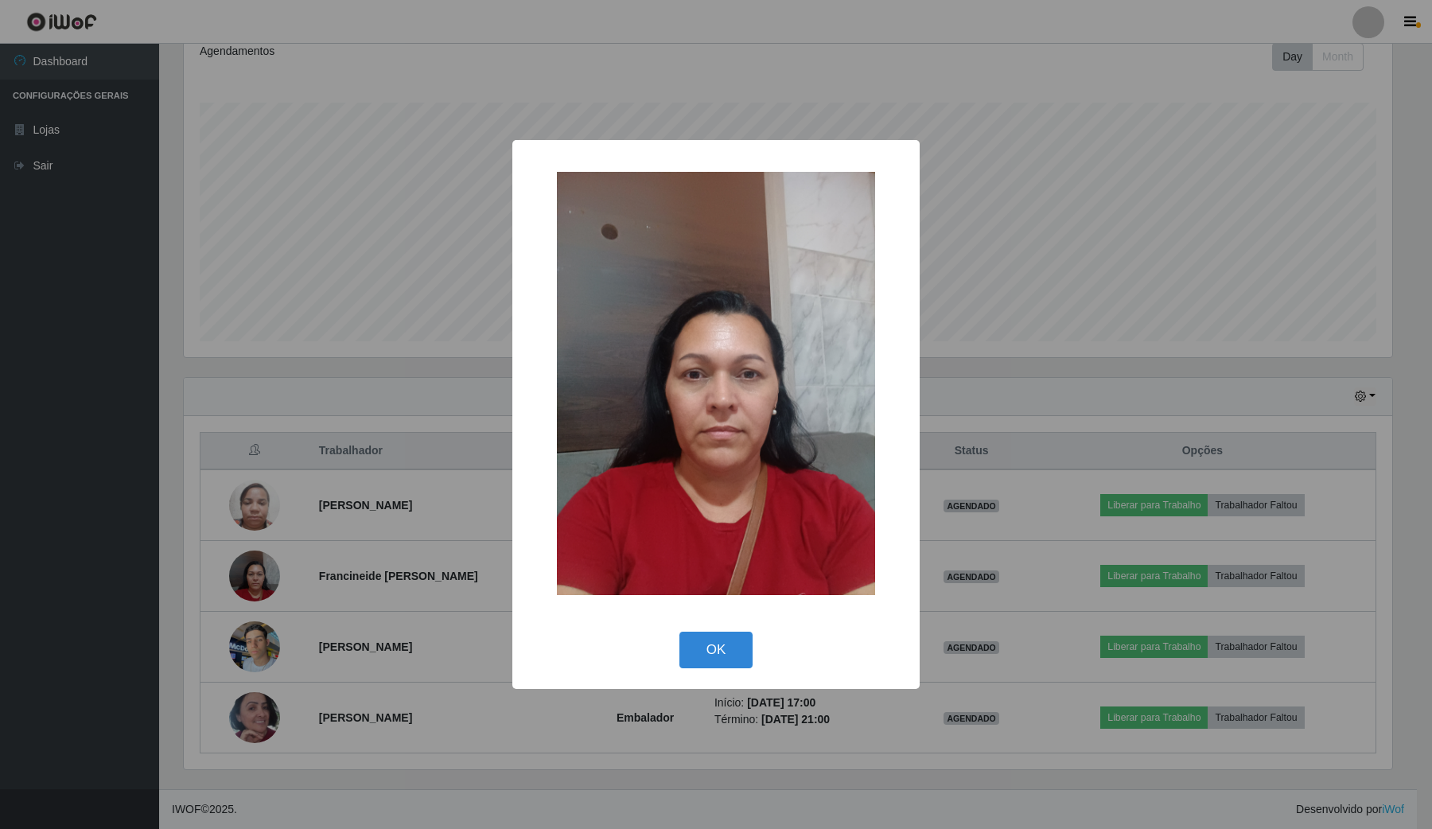
click at [243, 639] on div "× OK Cancel" at bounding box center [716, 414] width 1432 height 829
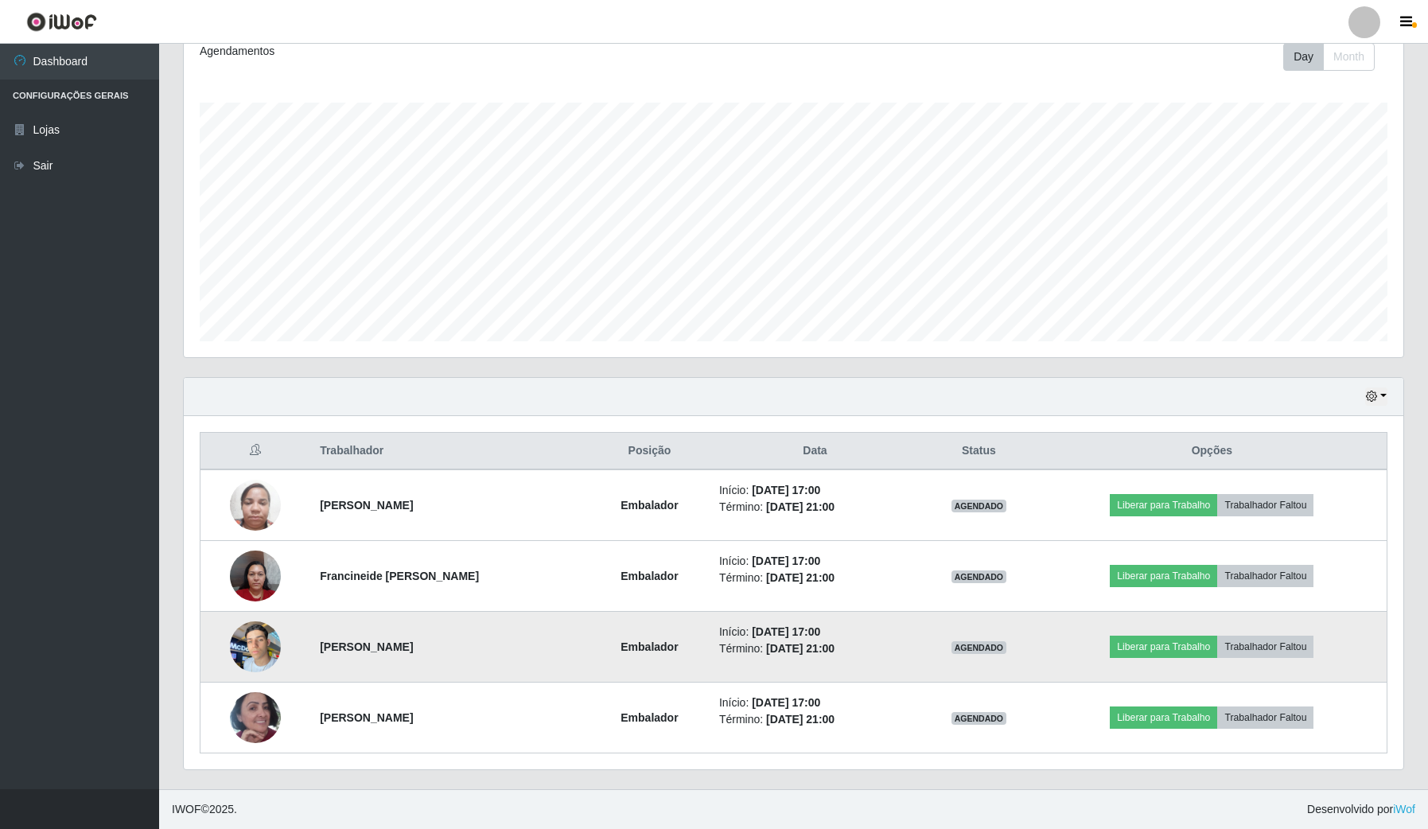
click at [244, 658] on img at bounding box center [255, 646] width 51 height 68
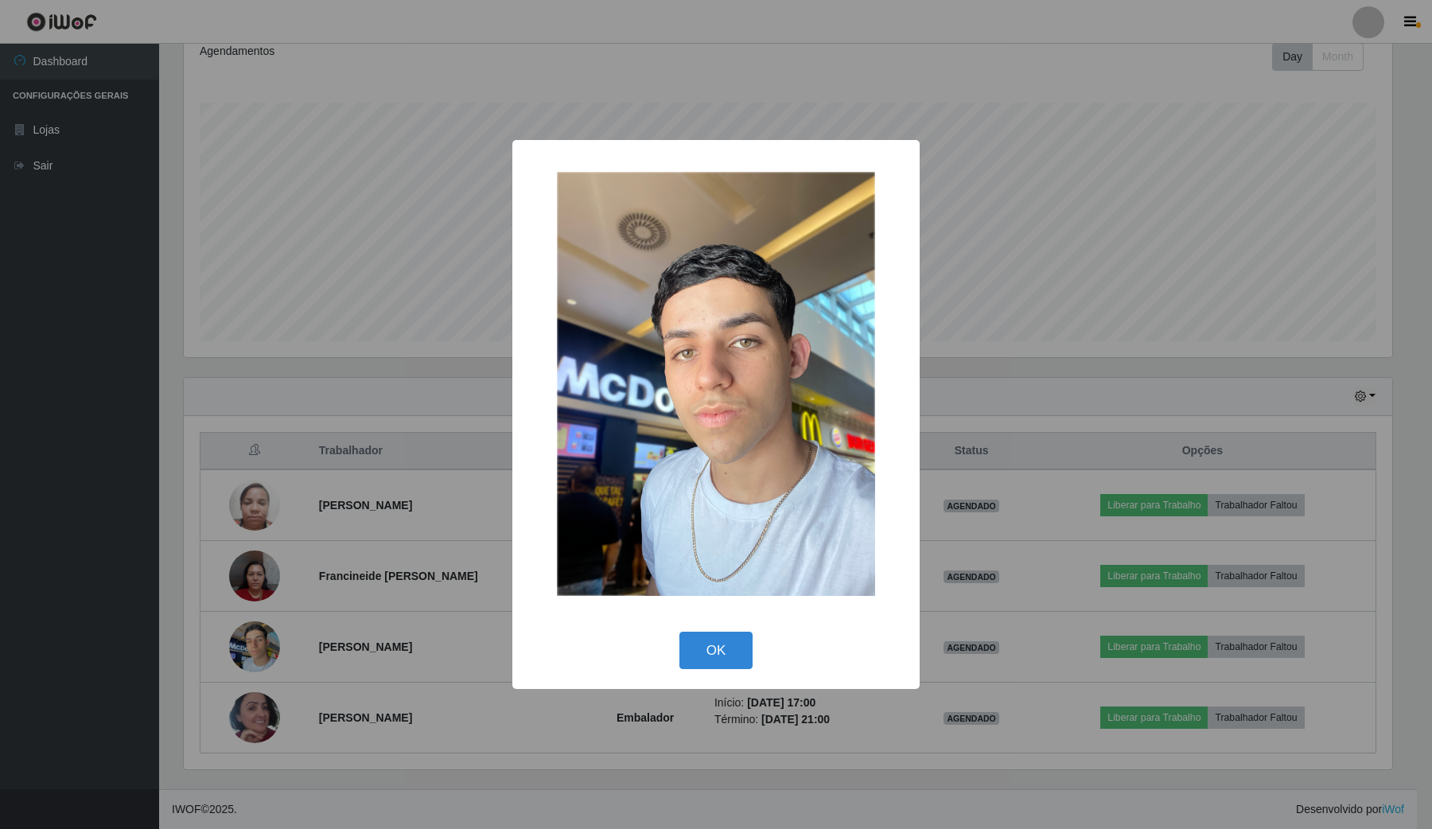
click at [247, 672] on div "× OK Cancel" at bounding box center [716, 414] width 1432 height 829
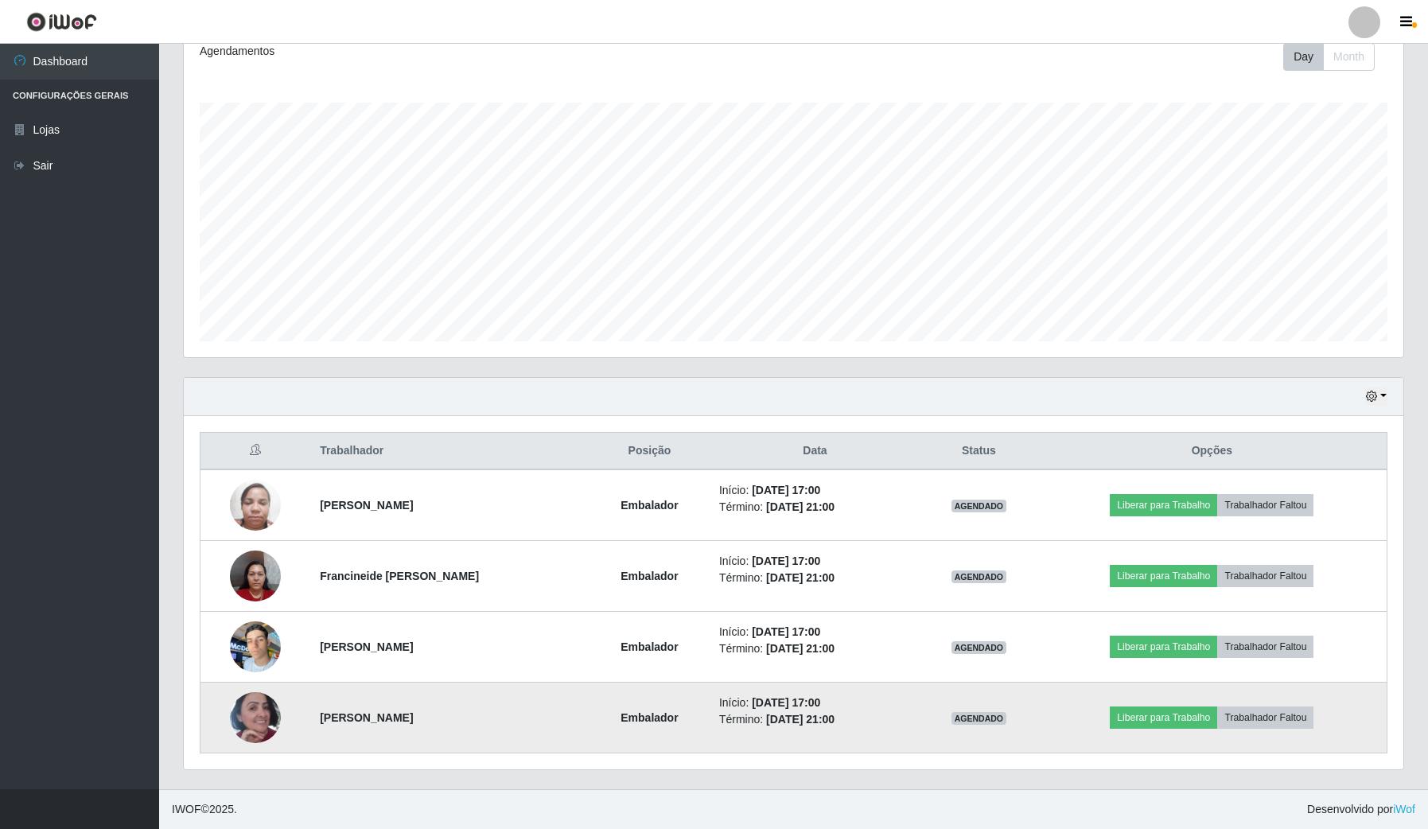
click at [268, 714] on img at bounding box center [255, 717] width 51 height 91
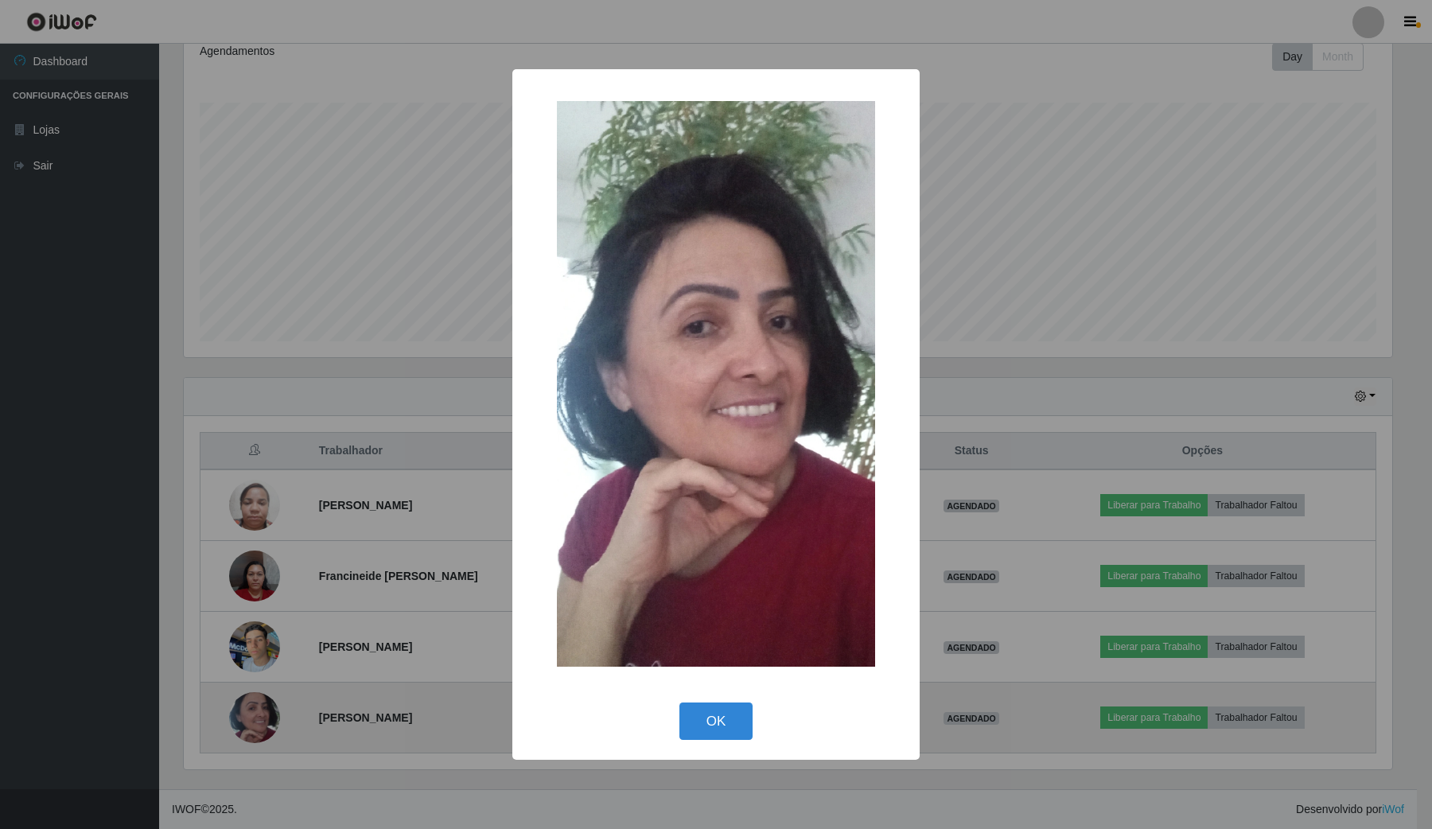
click at [268, 714] on div "× OK Cancel" at bounding box center [716, 414] width 1432 height 829
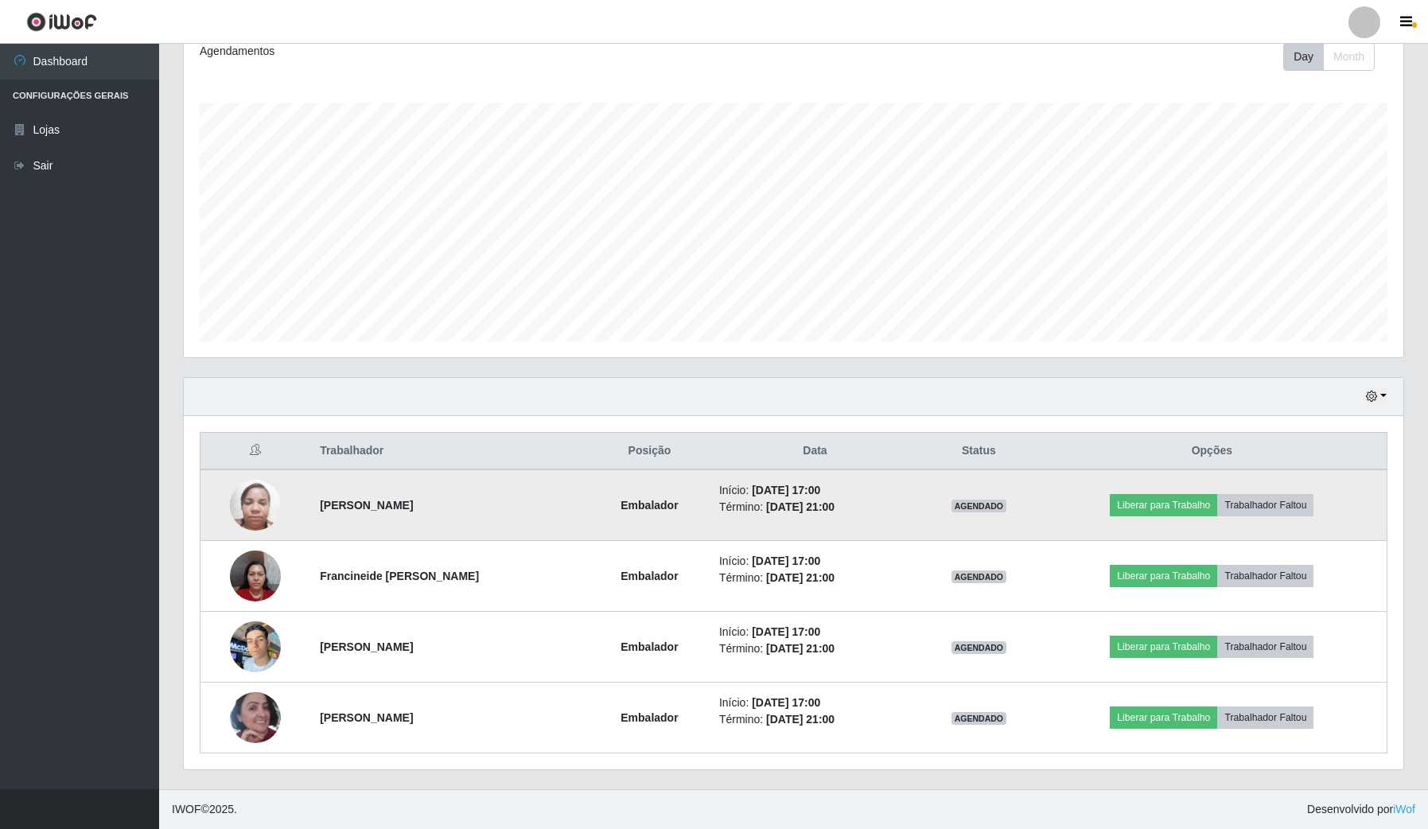
click at [273, 501] on img at bounding box center [255, 505] width 51 height 68
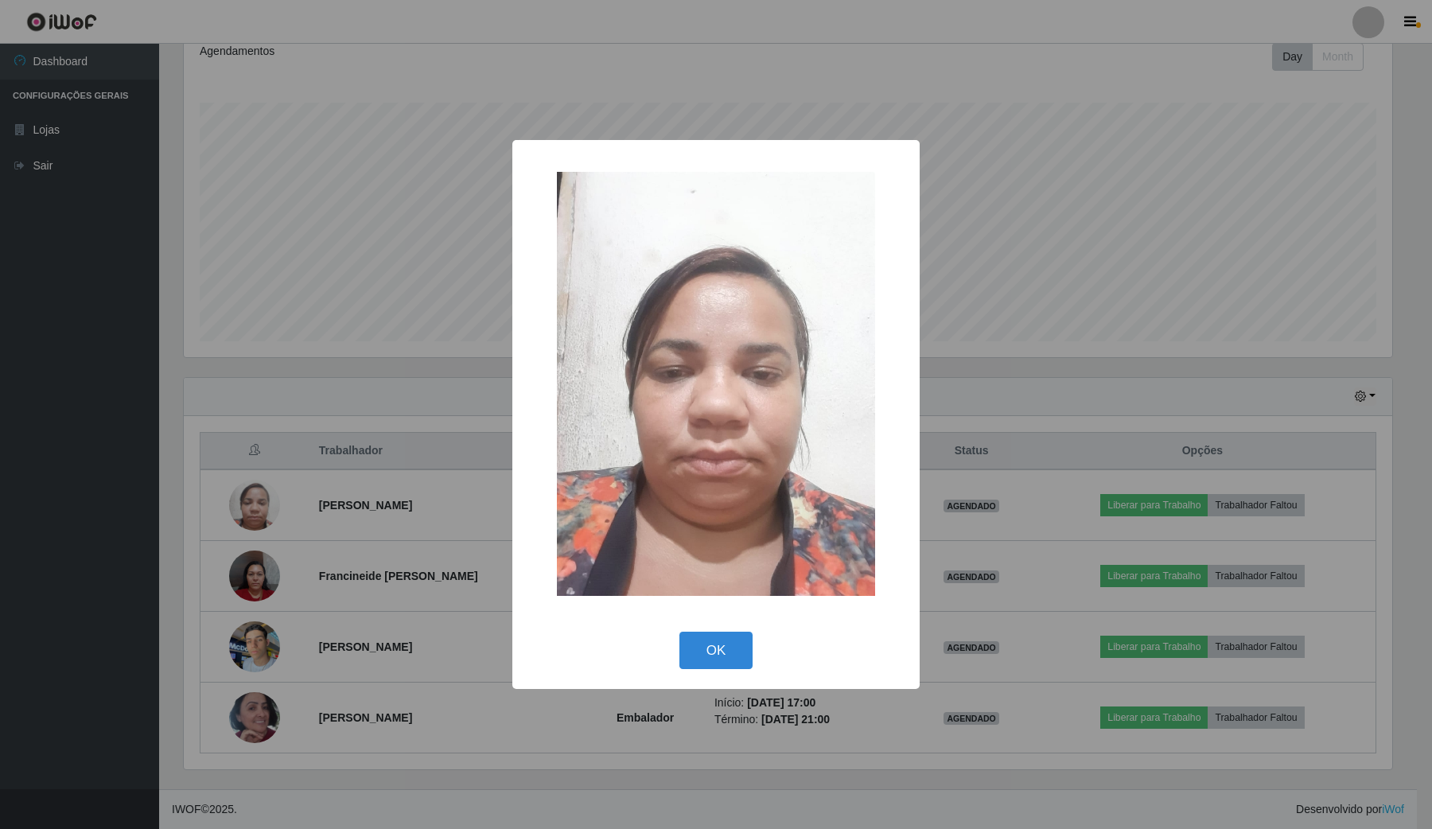
click at [258, 642] on div "× OK Cancel" at bounding box center [716, 414] width 1432 height 829
